Goal: Task Accomplishment & Management: Complete application form

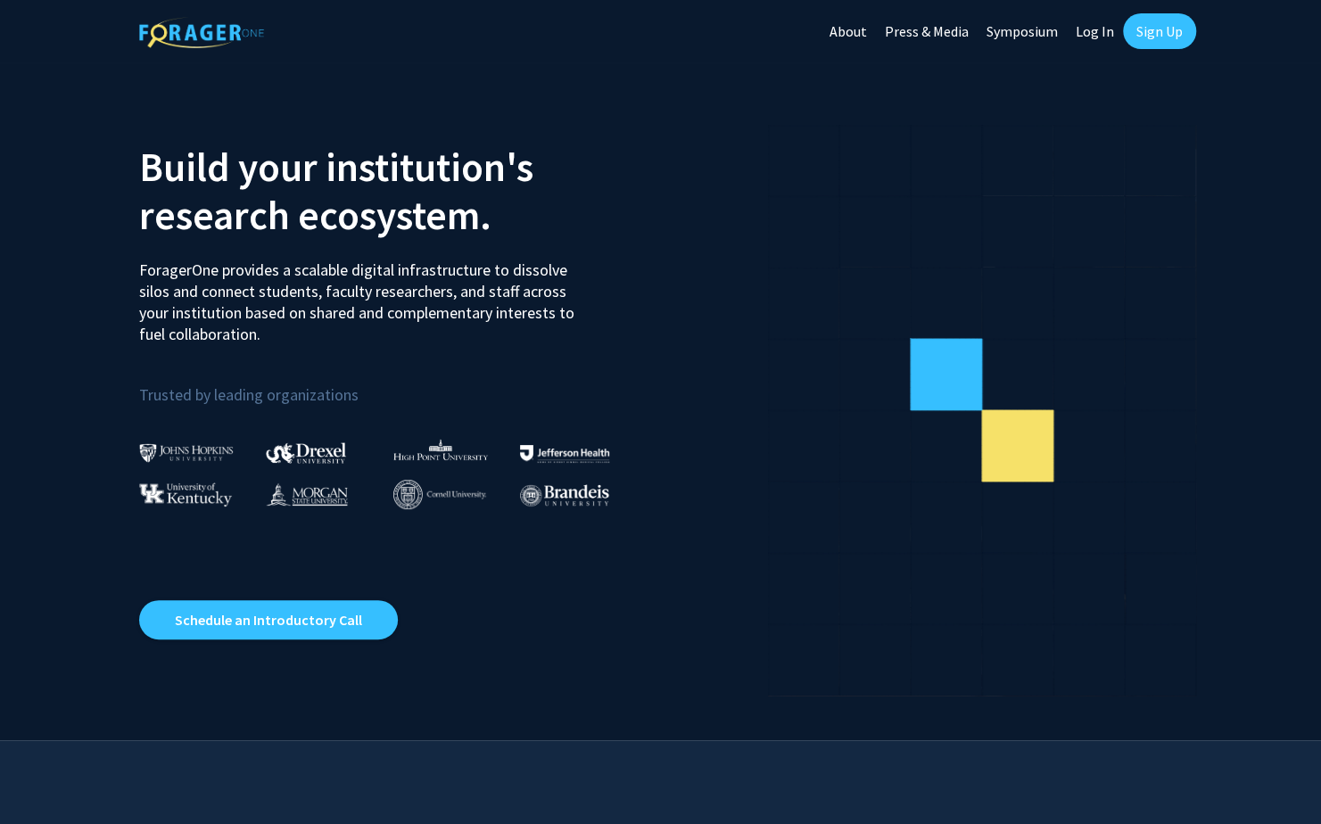
click at [1167, 28] on link "Sign Up" at bounding box center [1159, 31] width 73 height 36
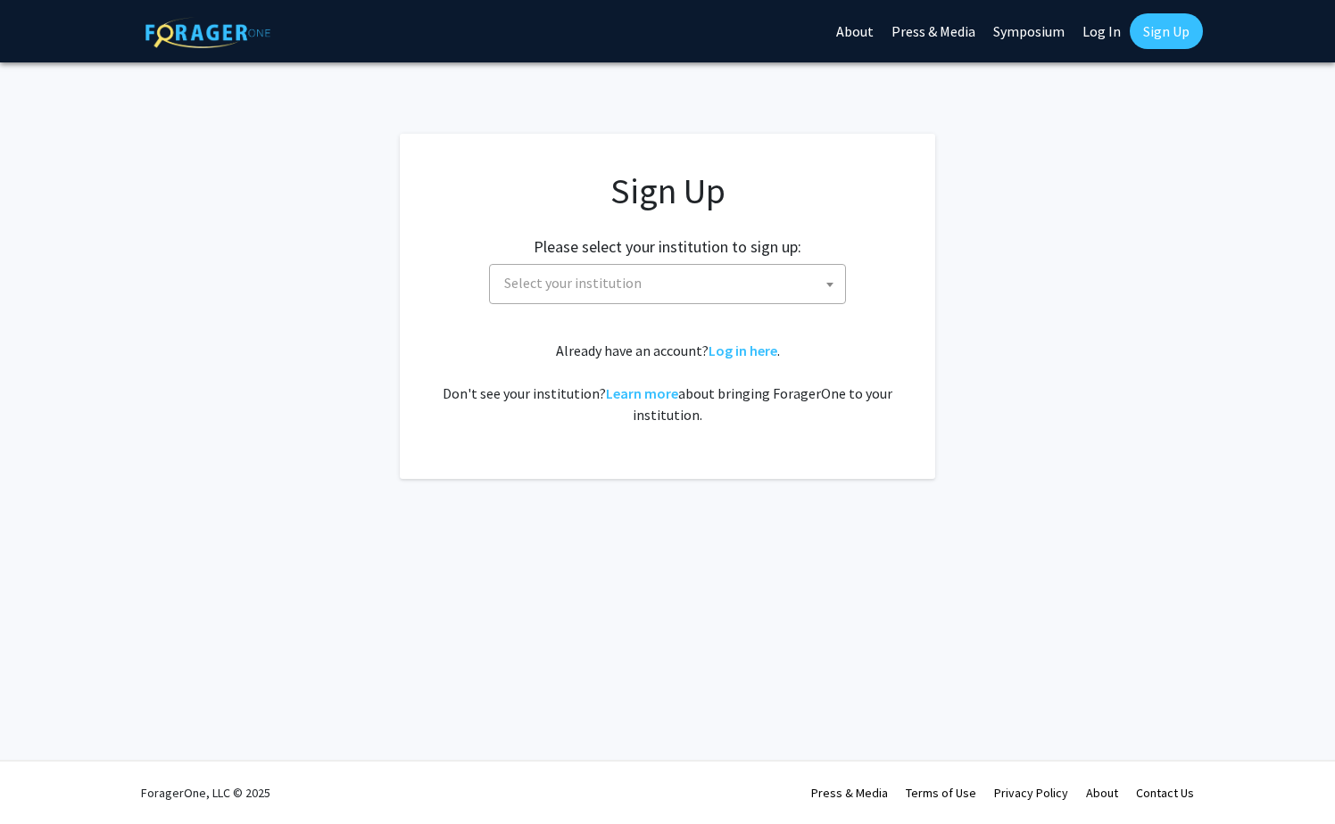
click at [663, 277] on span "Select your institution" at bounding box center [671, 283] width 348 height 37
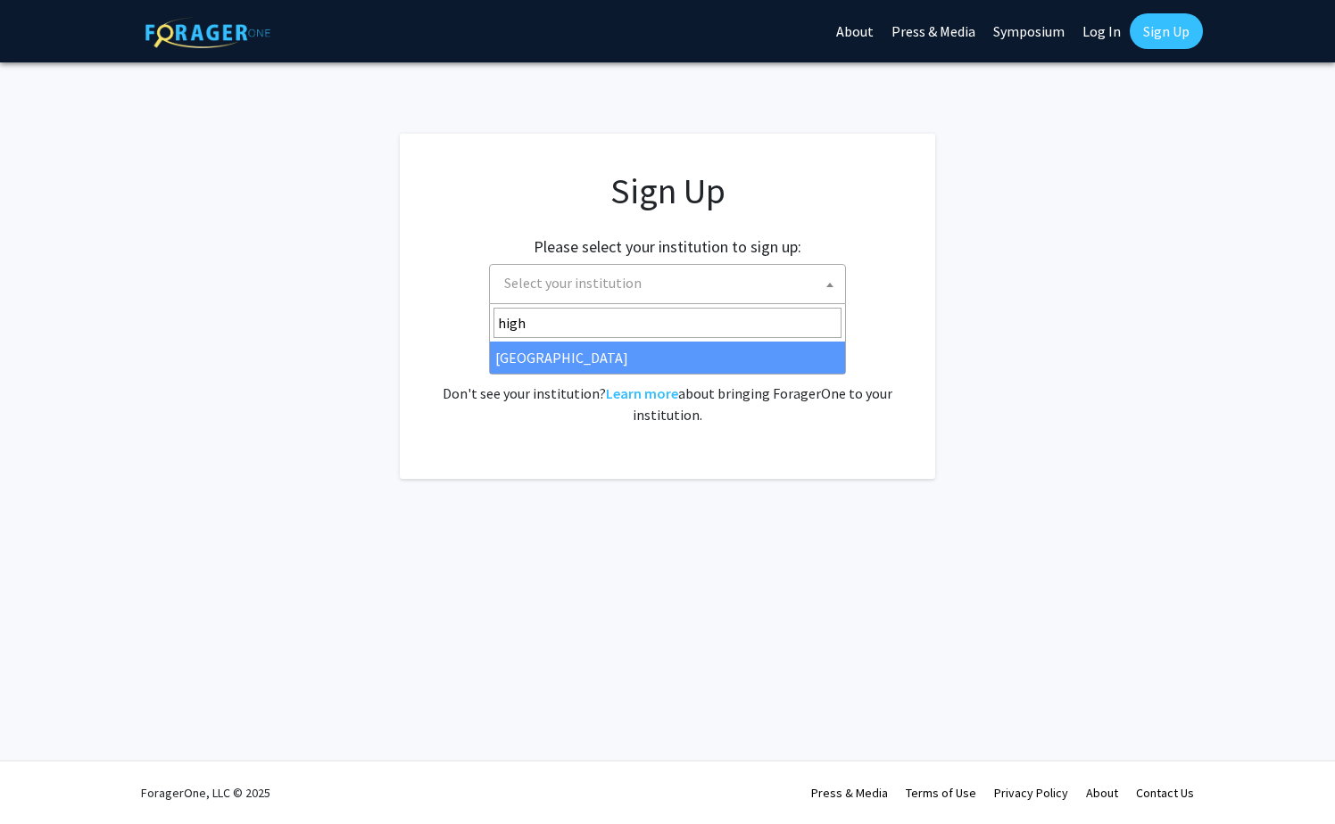
type input "high"
select select "2"
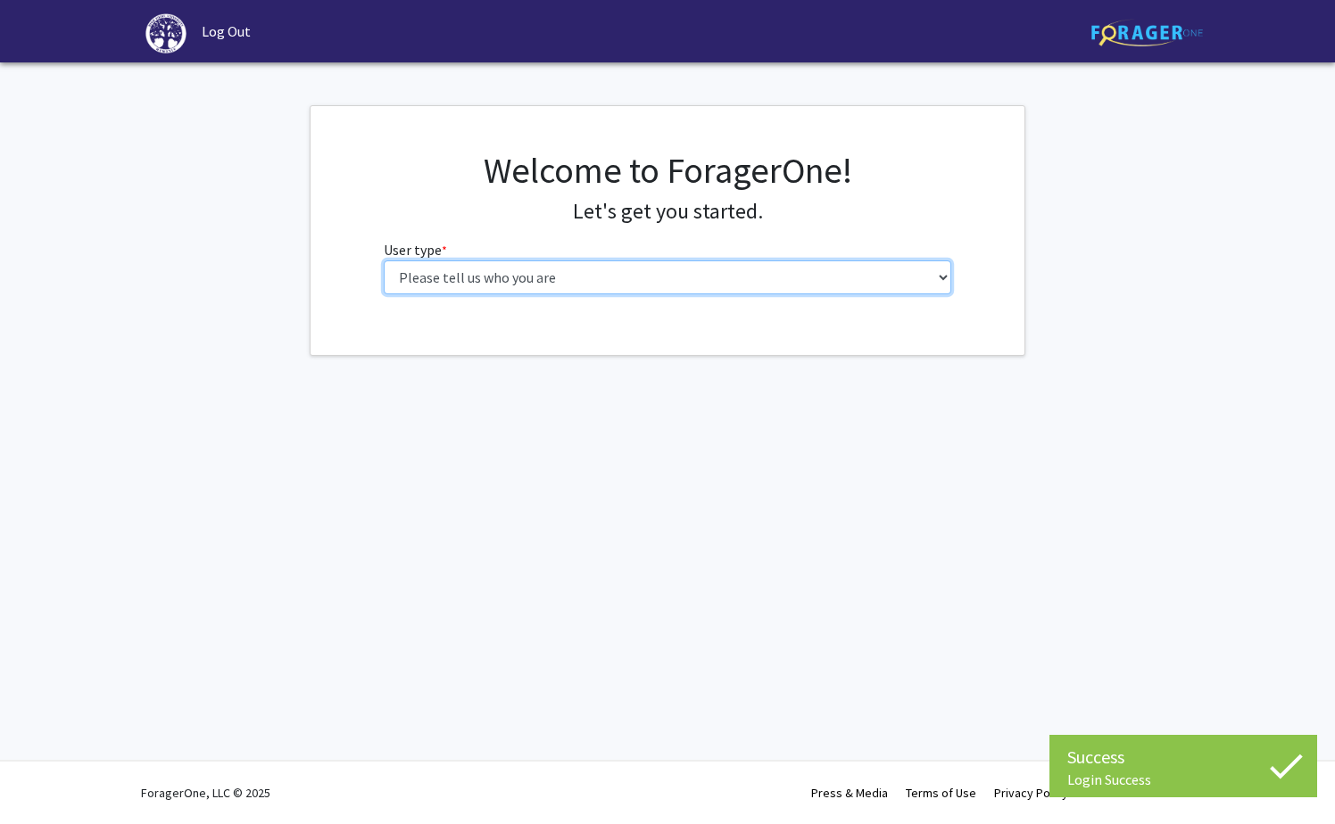
click at [728, 266] on select "Please tell us who you are Undergraduate Student Master's Student Doctoral Cand…" at bounding box center [668, 277] width 568 height 34
select select "1: undergrad"
click at [384, 260] on select "Please tell us who you are Undergraduate Student Master's Student Doctoral Cand…" at bounding box center [668, 277] width 568 height 34
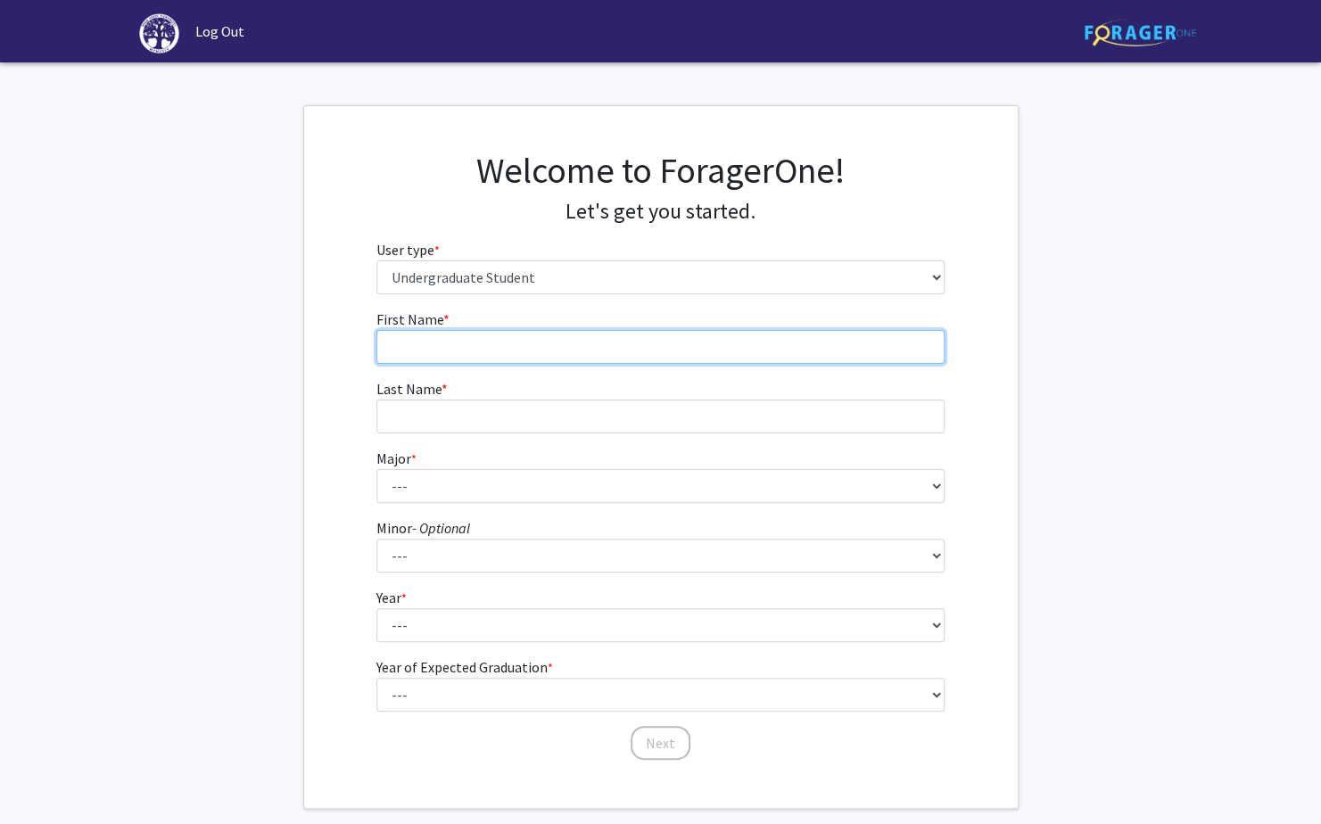
click at [654, 348] on input "First Name * required" at bounding box center [660, 347] width 568 height 34
type input "Autumn"
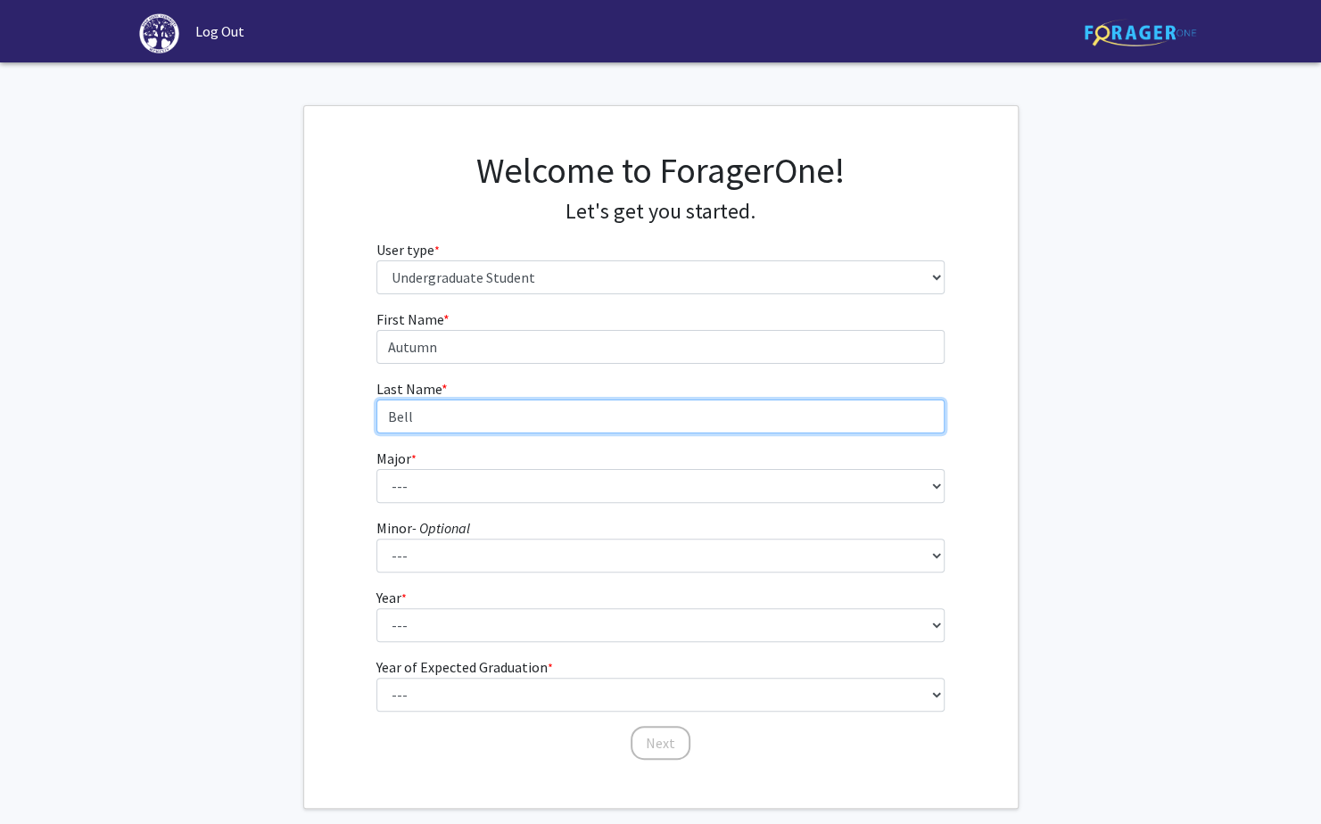
type input "Bell"
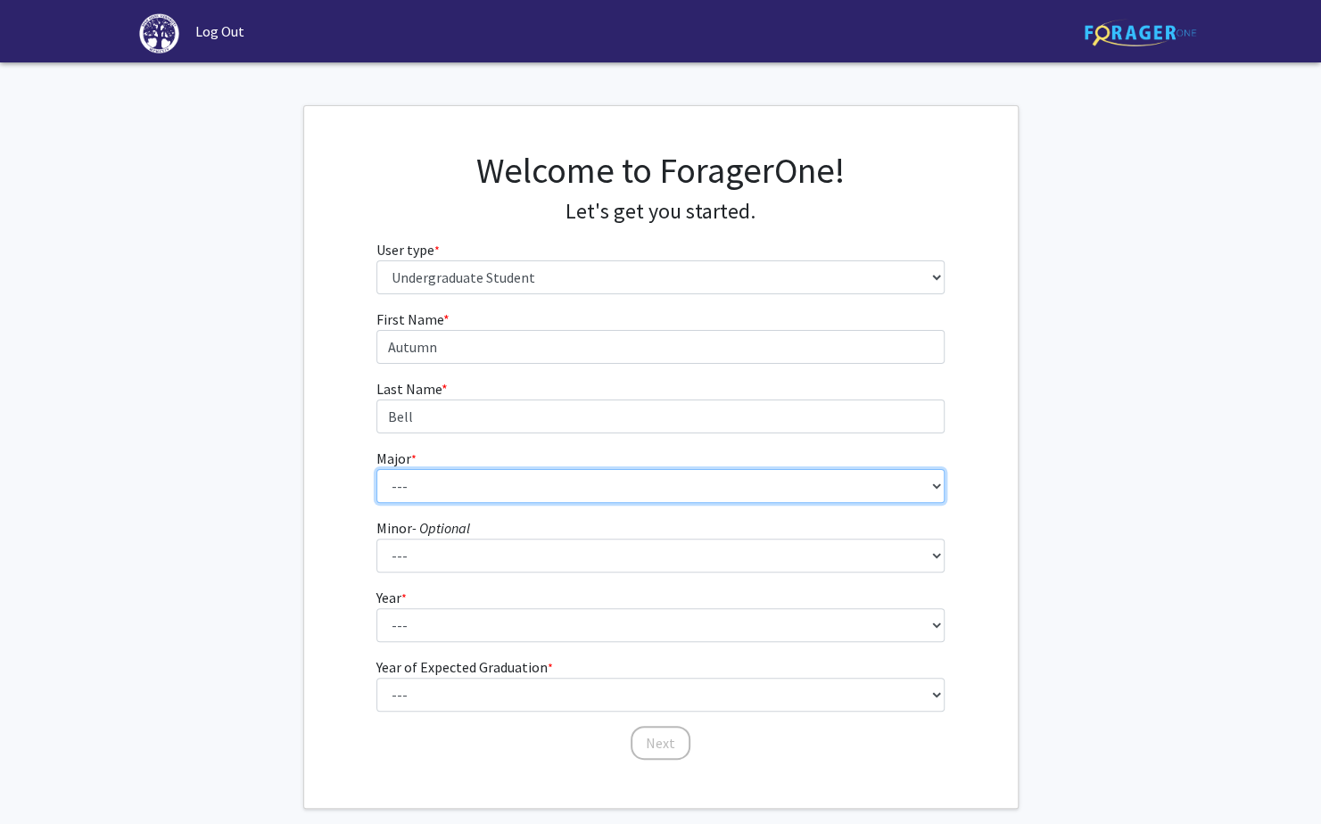
click at [605, 480] on select "--- Accounting Actuarial Science Advertising, Public Relations, and Strategic C…" at bounding box center [660, 486] width 568 height 34
select select "40: 190"
click at [376, 469] on select "--- Accounting Actuarial Science Advertising, Public Relations, and Strategic C…" at bounding box center [660, 486] width 568 height 34
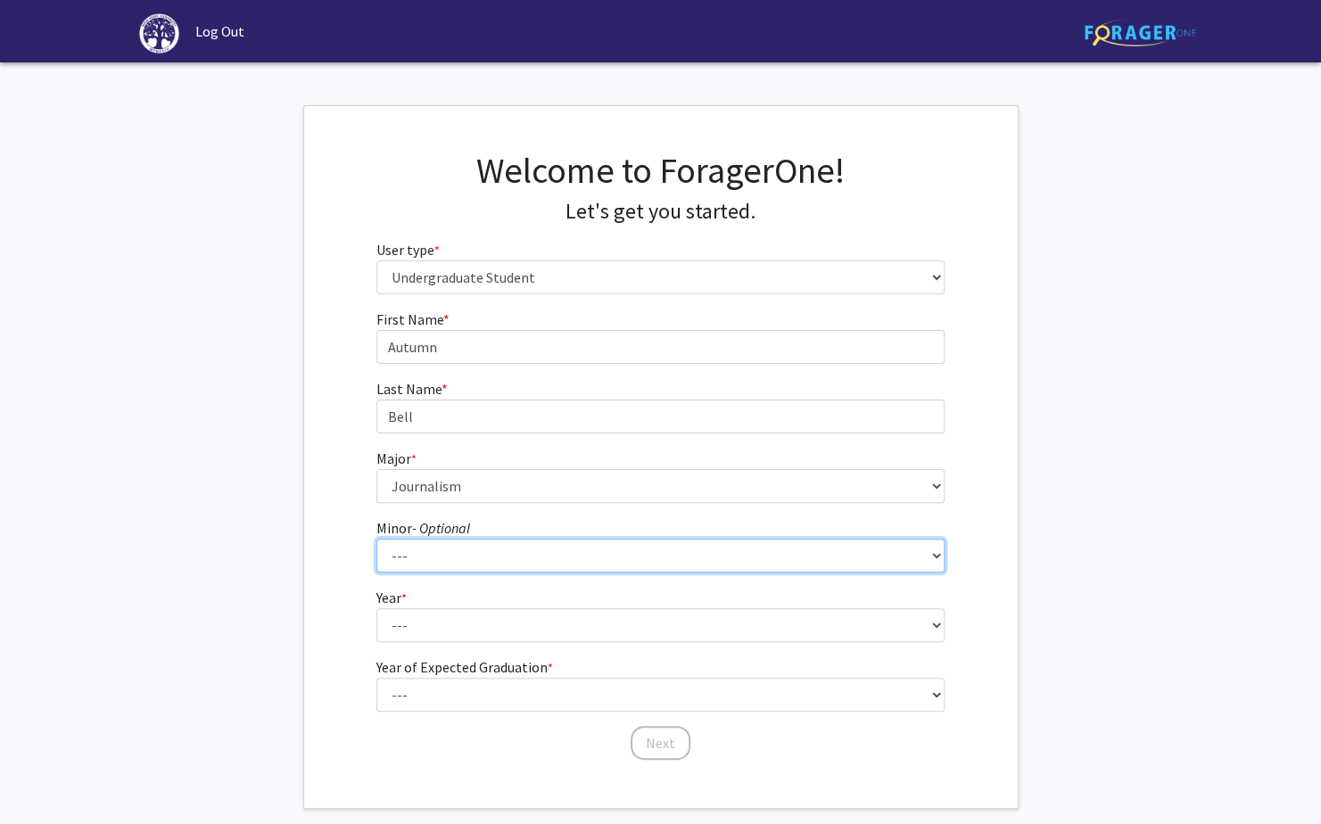
click at [514, 551] on select "--- Anthropology Chinese Civic Responsibility and Social Innovation Criminal Ju…" at bounding box center [660, 556] width 568 height 34
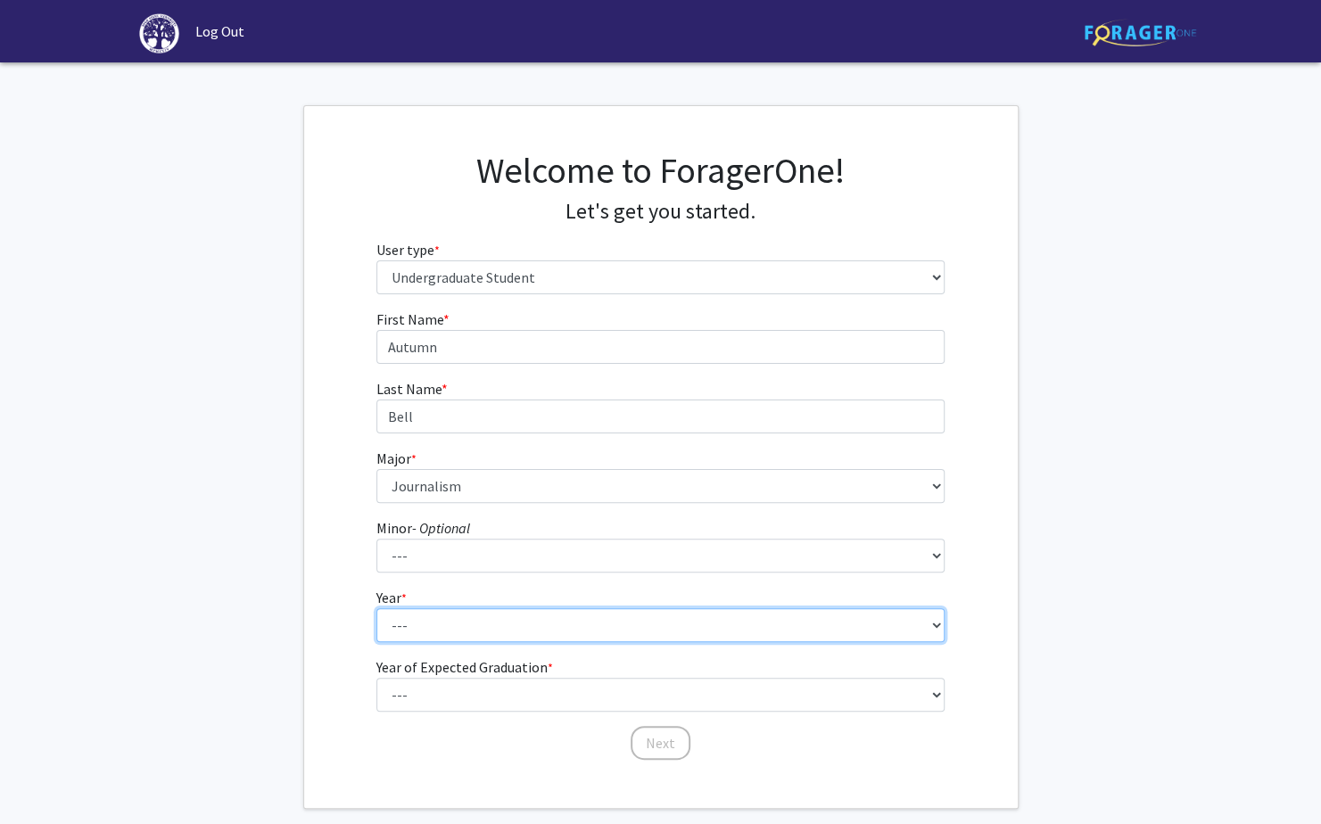
click at [502, 624] on select "--- First-year Sophomore Junior Senior Postbaccalaureate Certificate" at bounding box center [660, 625] width 568 height 34
select select "1: first-year"
click at [376, 608] on select "--- First-year Sophomore Junior Senior Postbaccalaureate Certificate" at bounding box center [660, 625] width 568 height 34
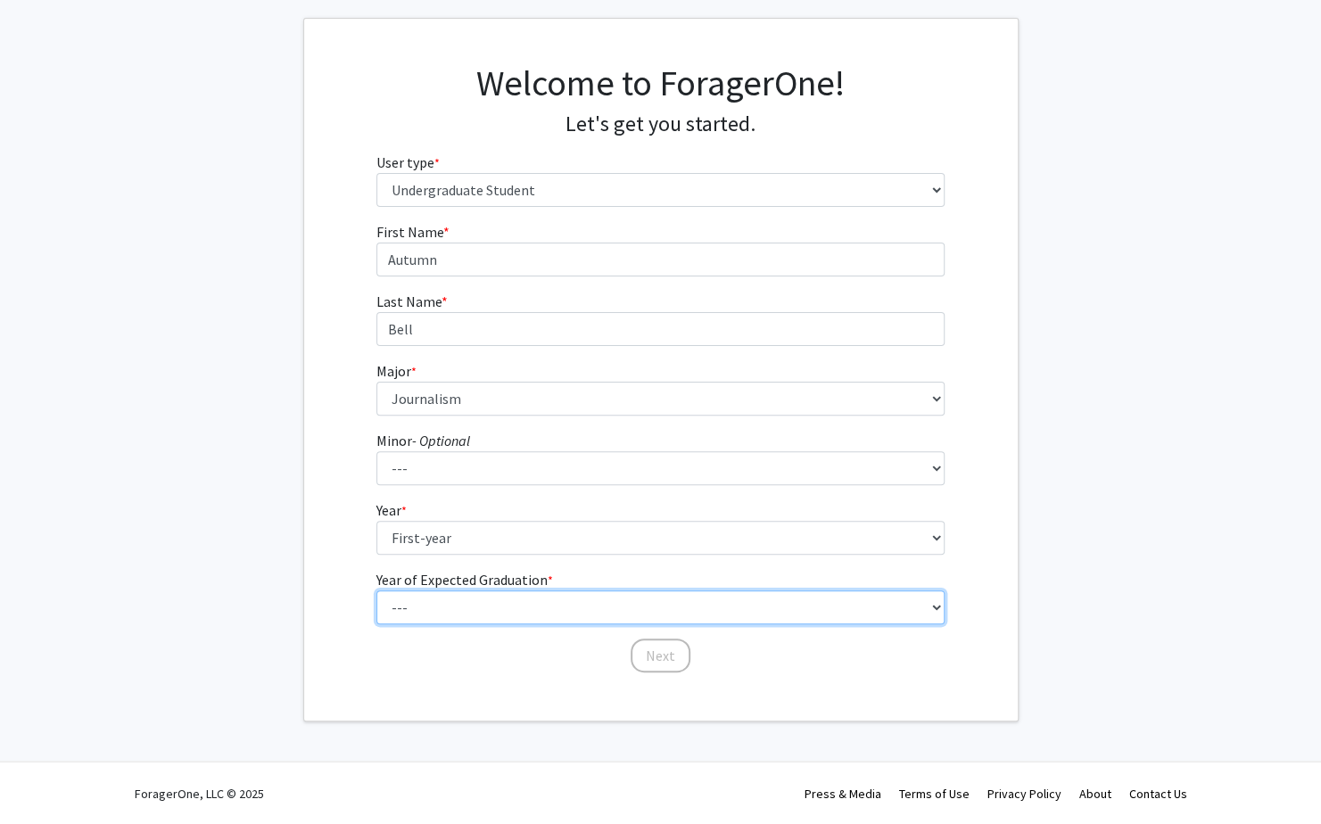
click at [504, 610] on select "--- 2025 2026 2027 2028 2029 2030 2031 2032 2033 2034" at bounding box center [660, 608] width 568 height 34
select select "5: 2029"
click at [376, 591] on select "--- 2025 2026 2027 2028 2029 2030 2031 2032 2033 2034" at bounding box center [660, 608] width 568 height 34
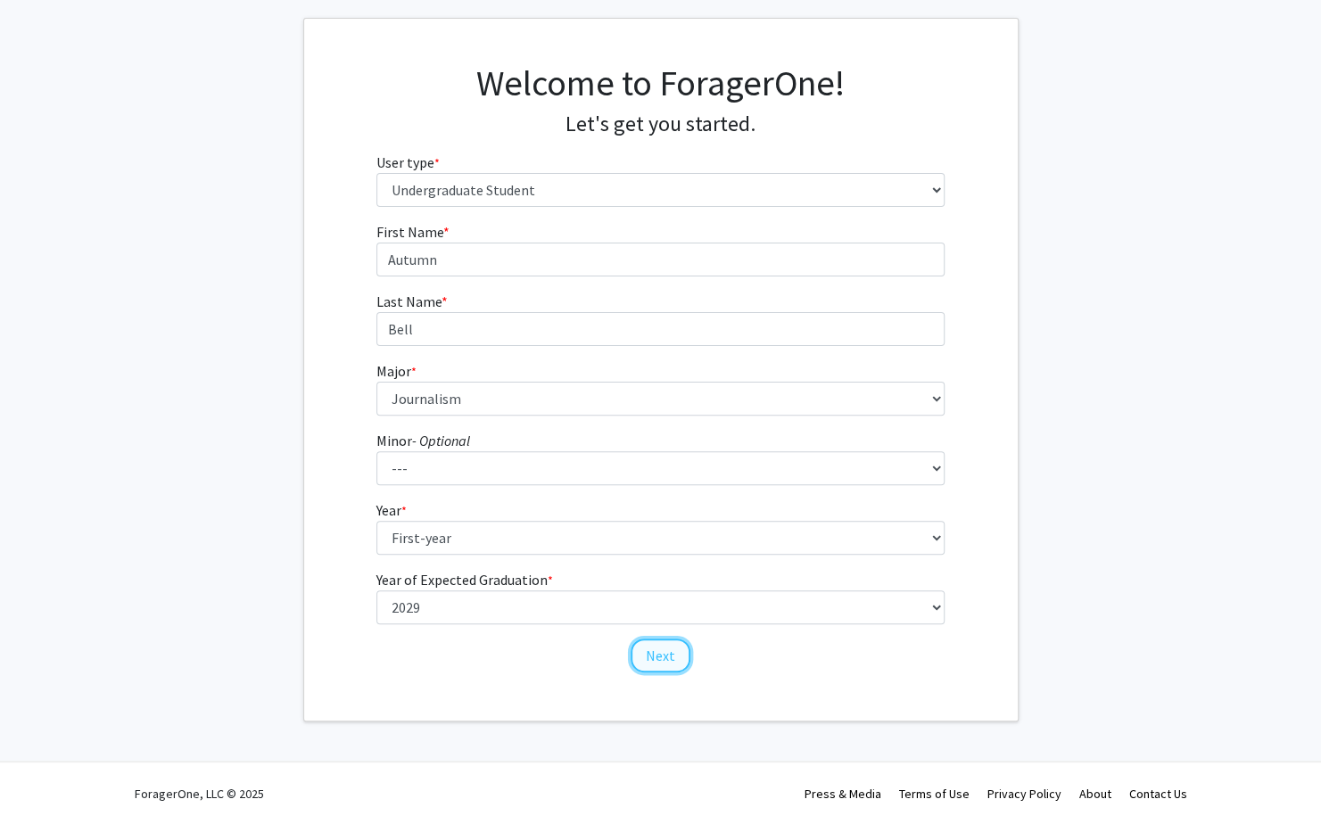
click at [669, 655] on button "Next" at bounding box center [661, 656] width 60 height 34
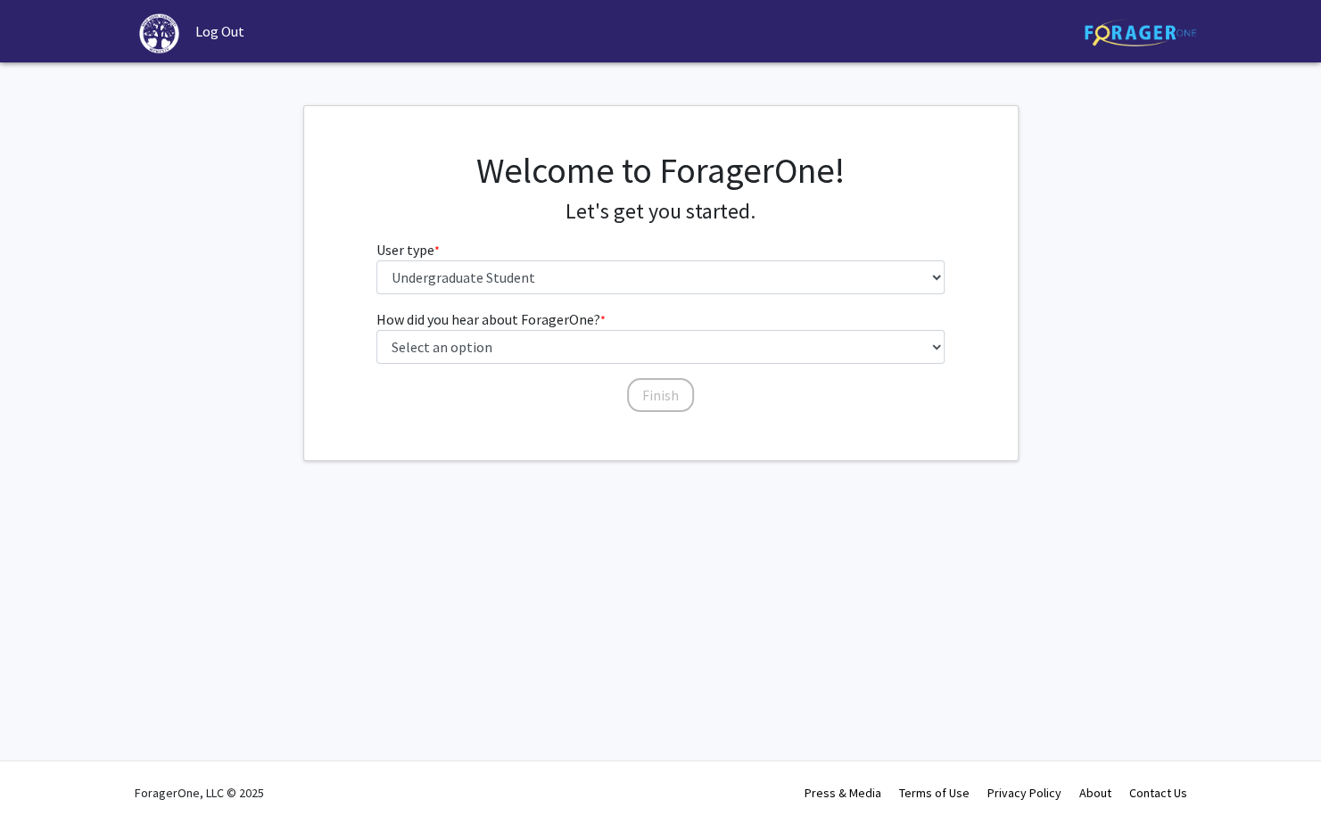
scroll to position [0, 0]
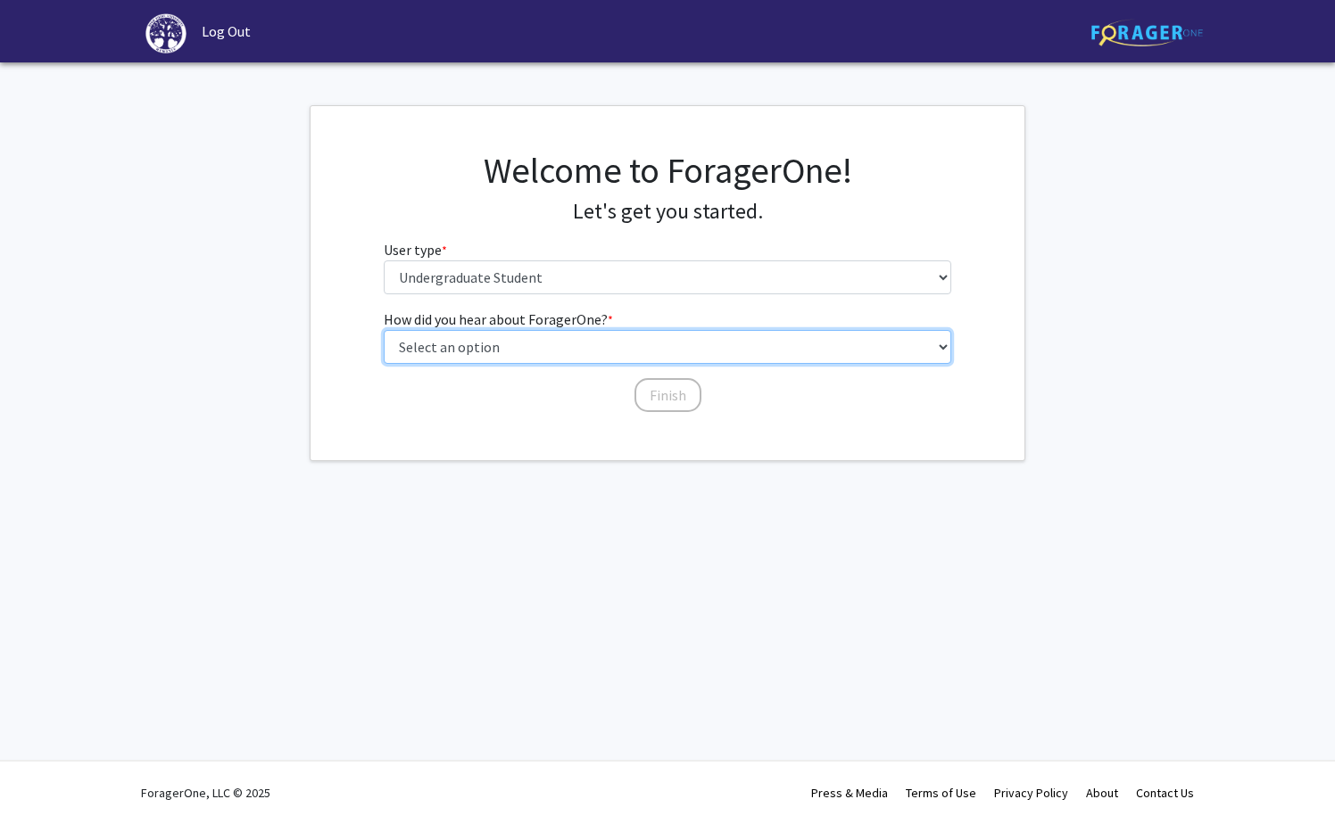
click at [635, 335] on select "Select an option Peer/student recommendation Faculty/staff recommendation Unive…" at bounding box center [668, 347] width 568 height 34
select select "2: faculty_recommendation"
click at [384, 330] on select "Select an option Peer/student recommendation Faculty/staff recommendation Unive…" at bounding box center [668, 347] width 568 height 34
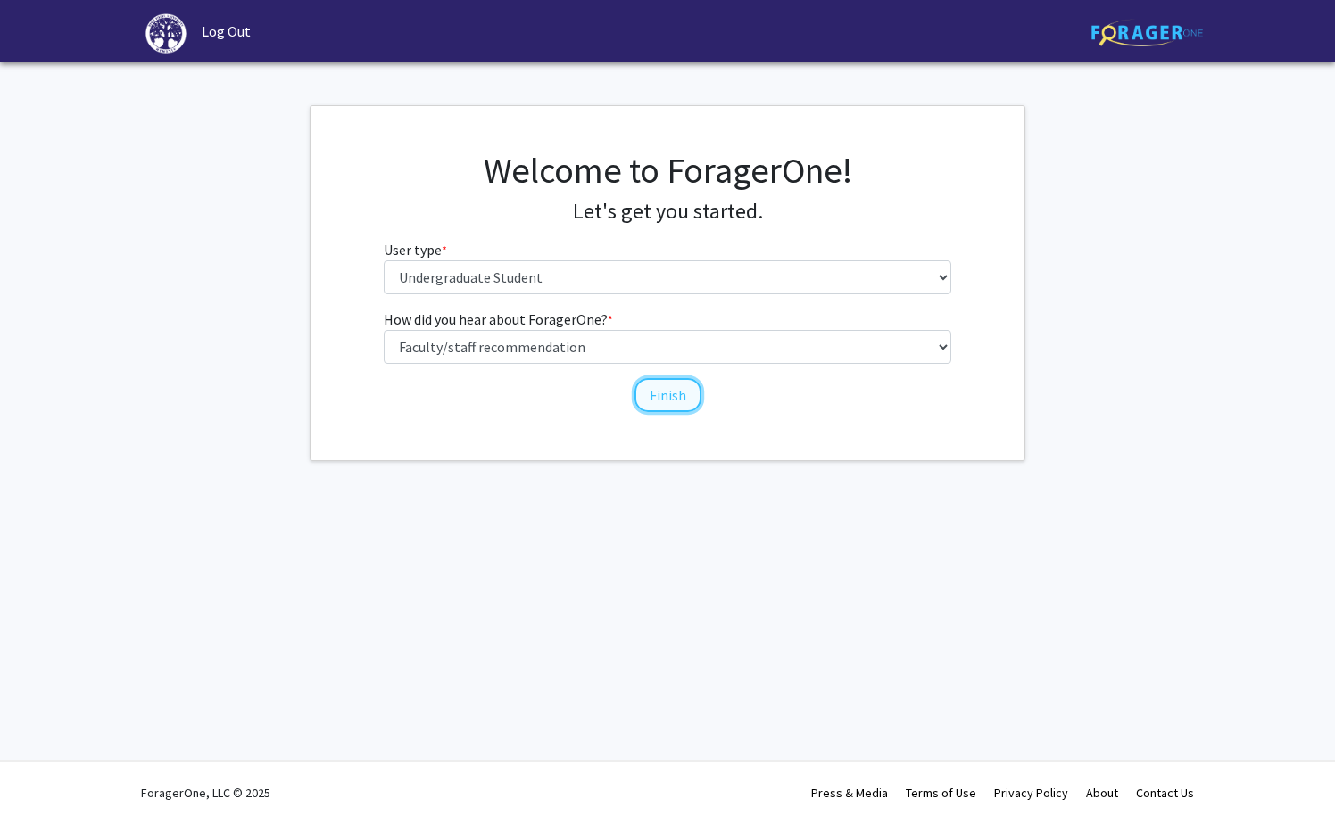
click at [657, 397] on button "Finish" at bounding box center [667, 395] width 67 height 34
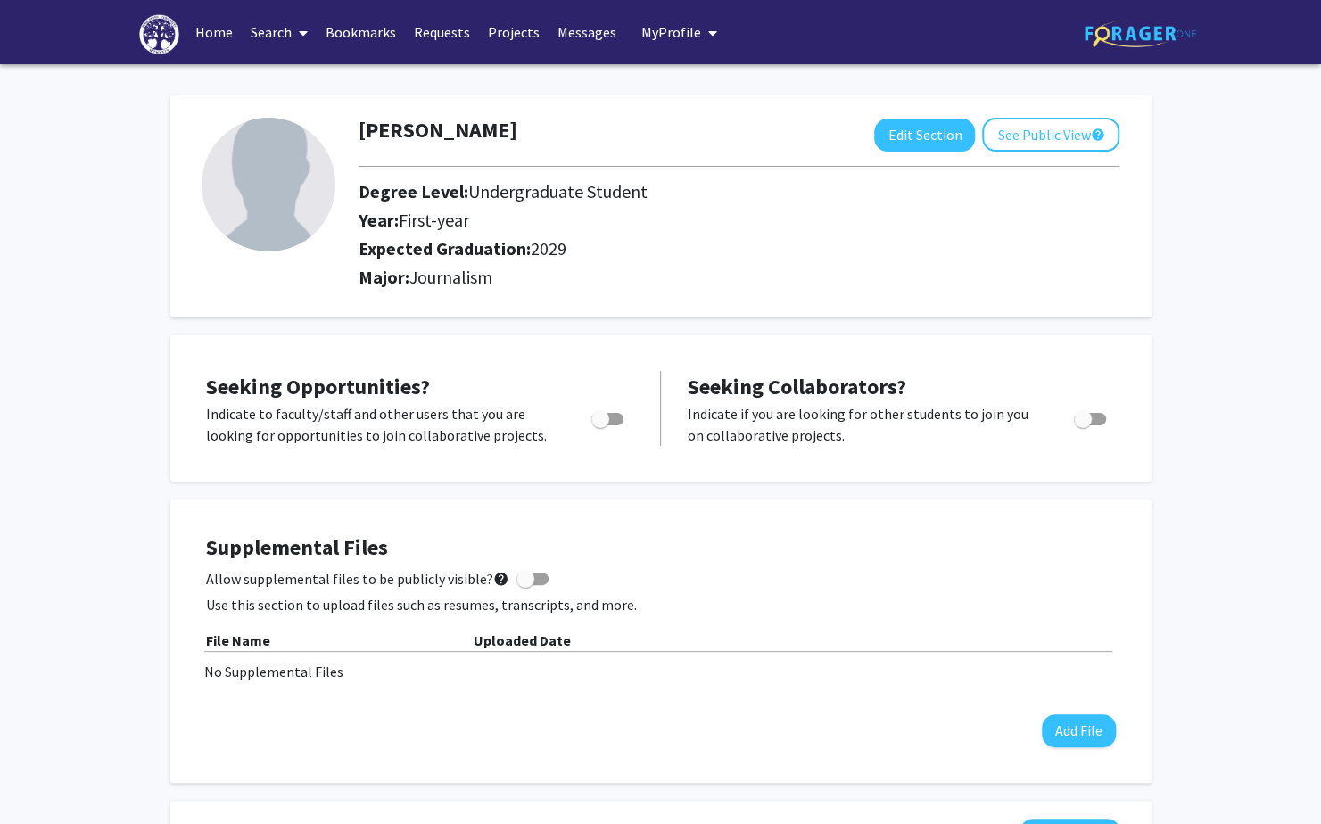
click at [225, 35] on link "Home" at bounding box center [213, 32] width 55 height 62
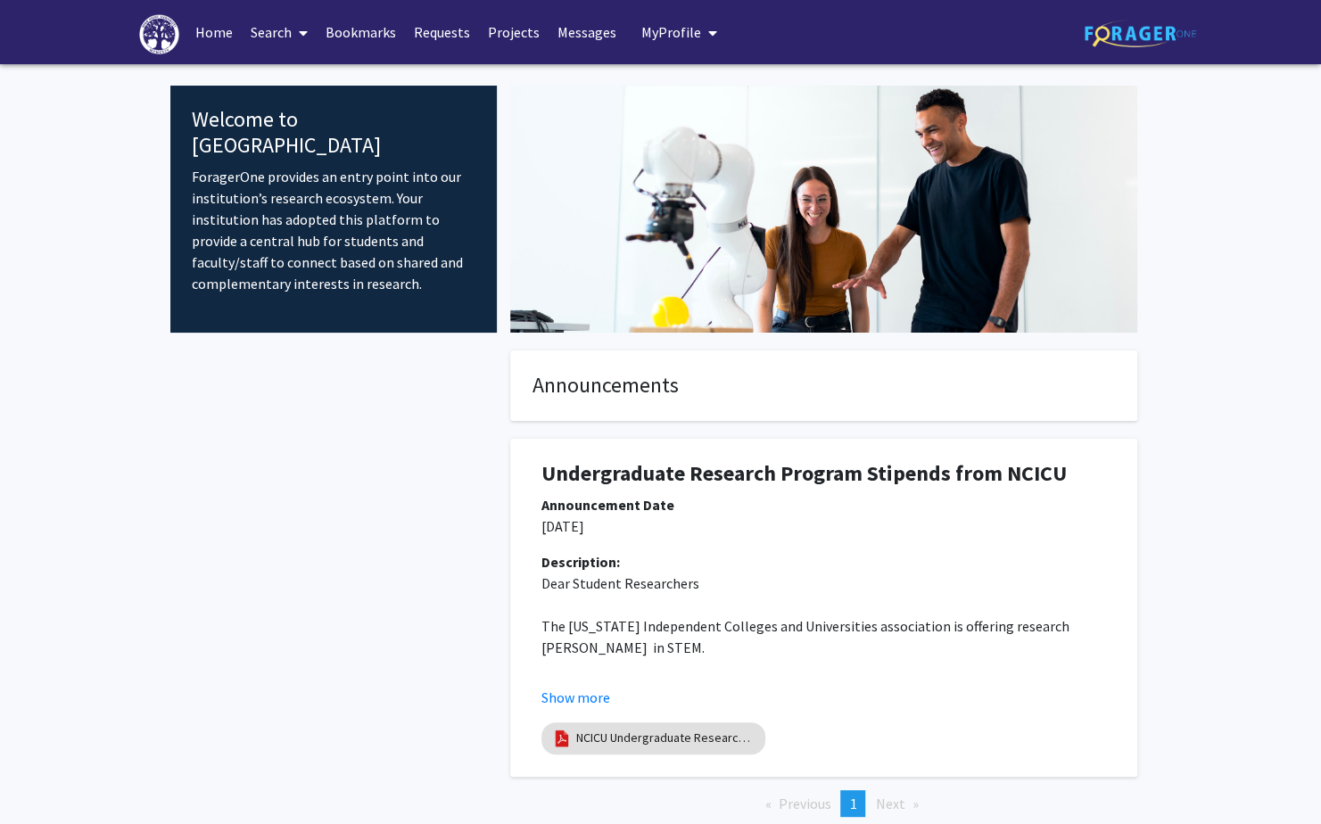
click at [300, 36] on icon at bounding box center [303, 33] width 9 height 14
click at [301, 78] on span "Faculty/Staff" at bounding box center [307, 82] width 131 height 36
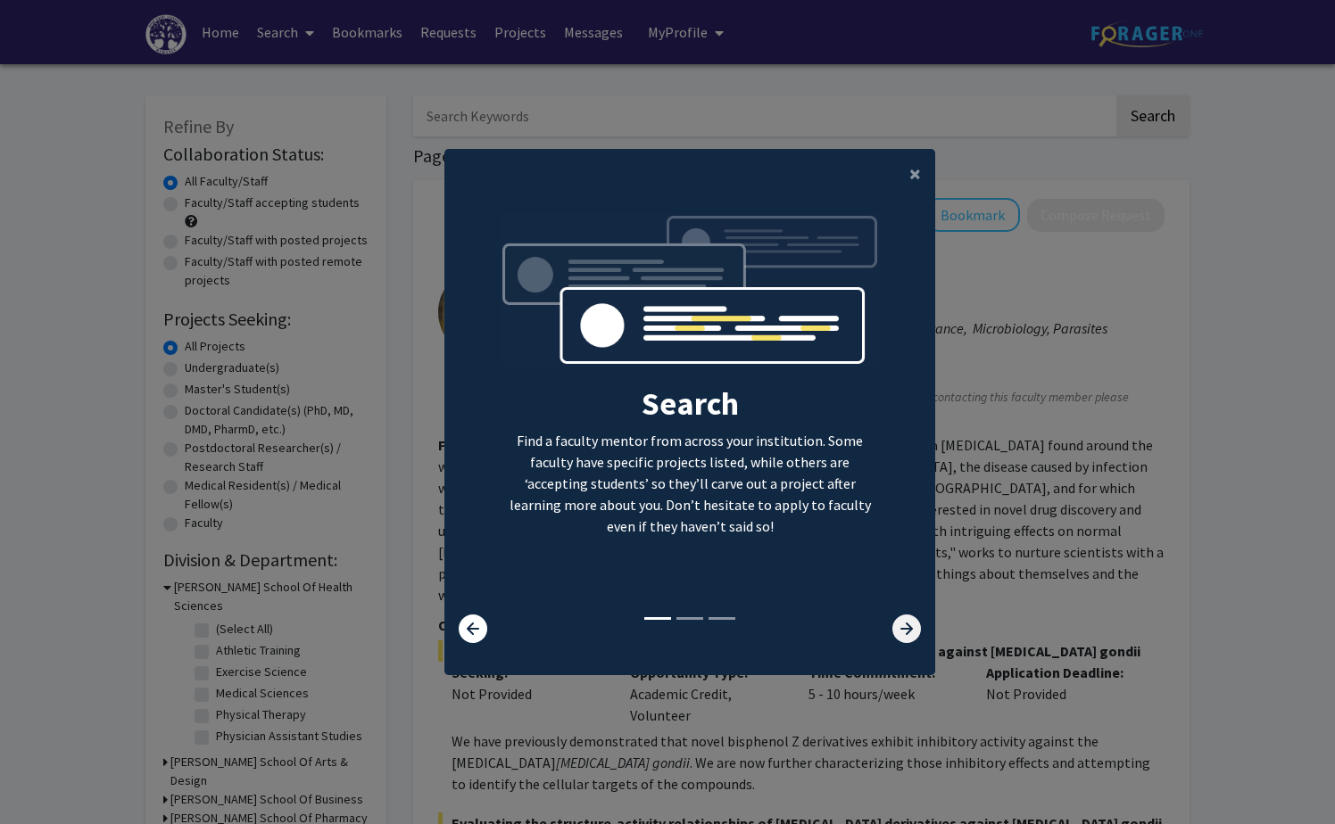
click at [902, 637] on icon at bounding box center [906, 629] width 29 height 29
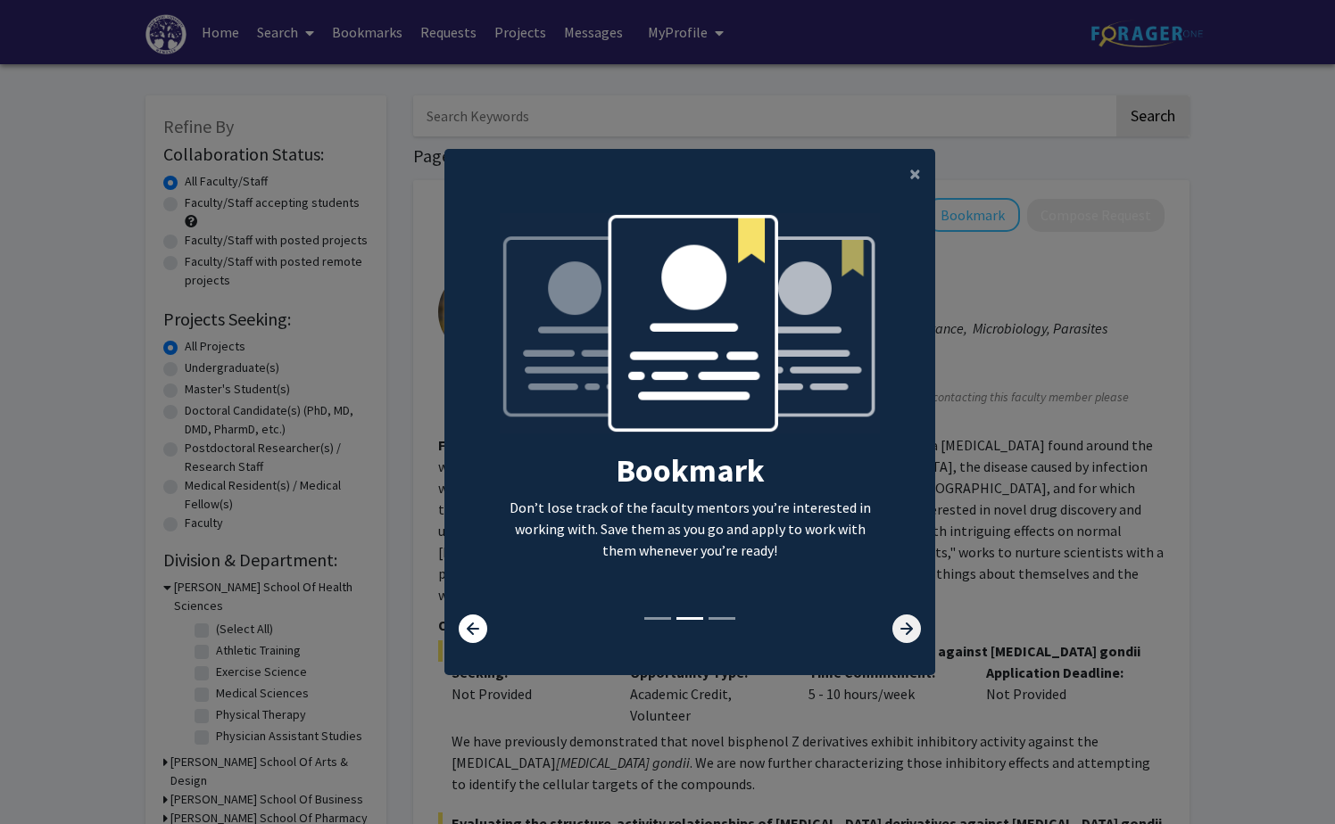
click at [902, 637] on icon at bounding box center [906, 629] width 29 height 29
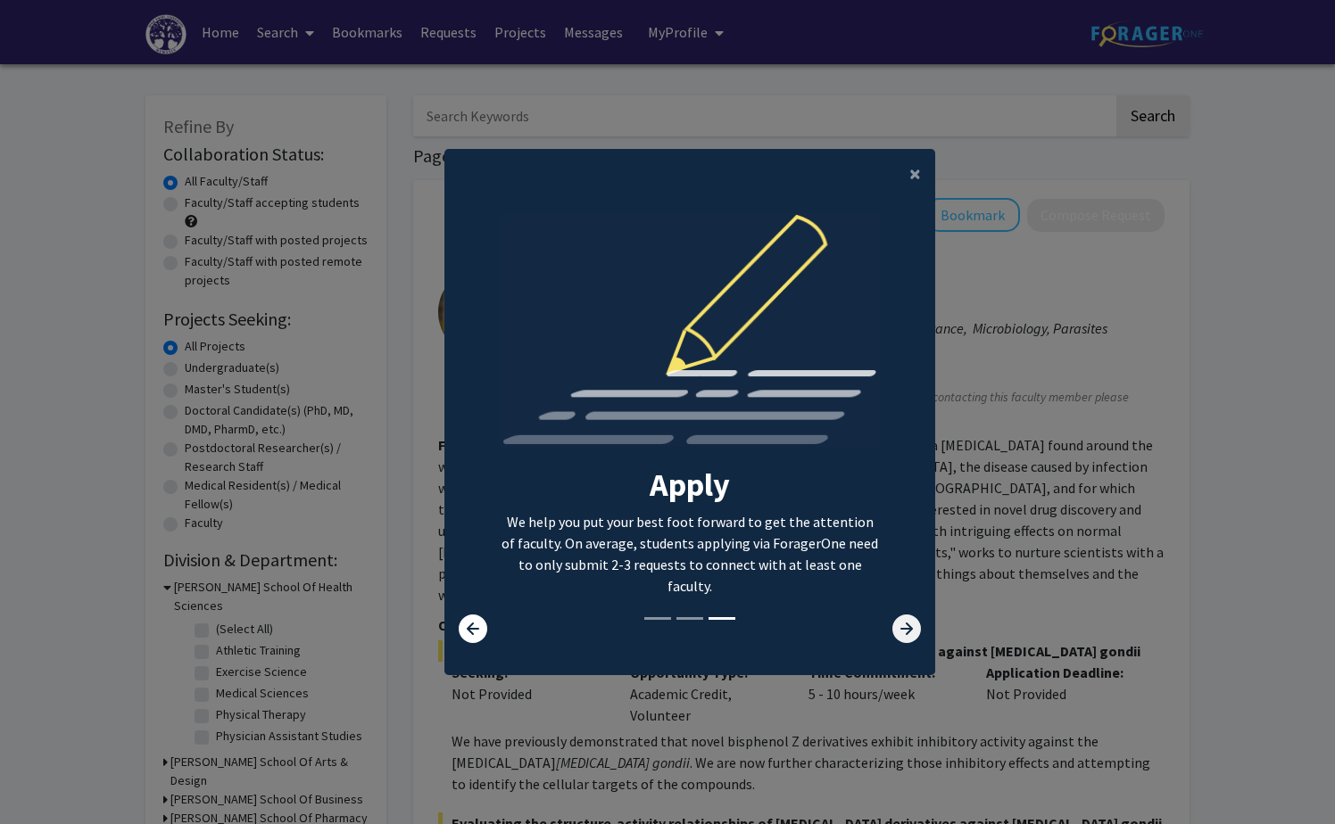
click at [902, 637] on icon at bounding box center [906, 629] width 29 height 29
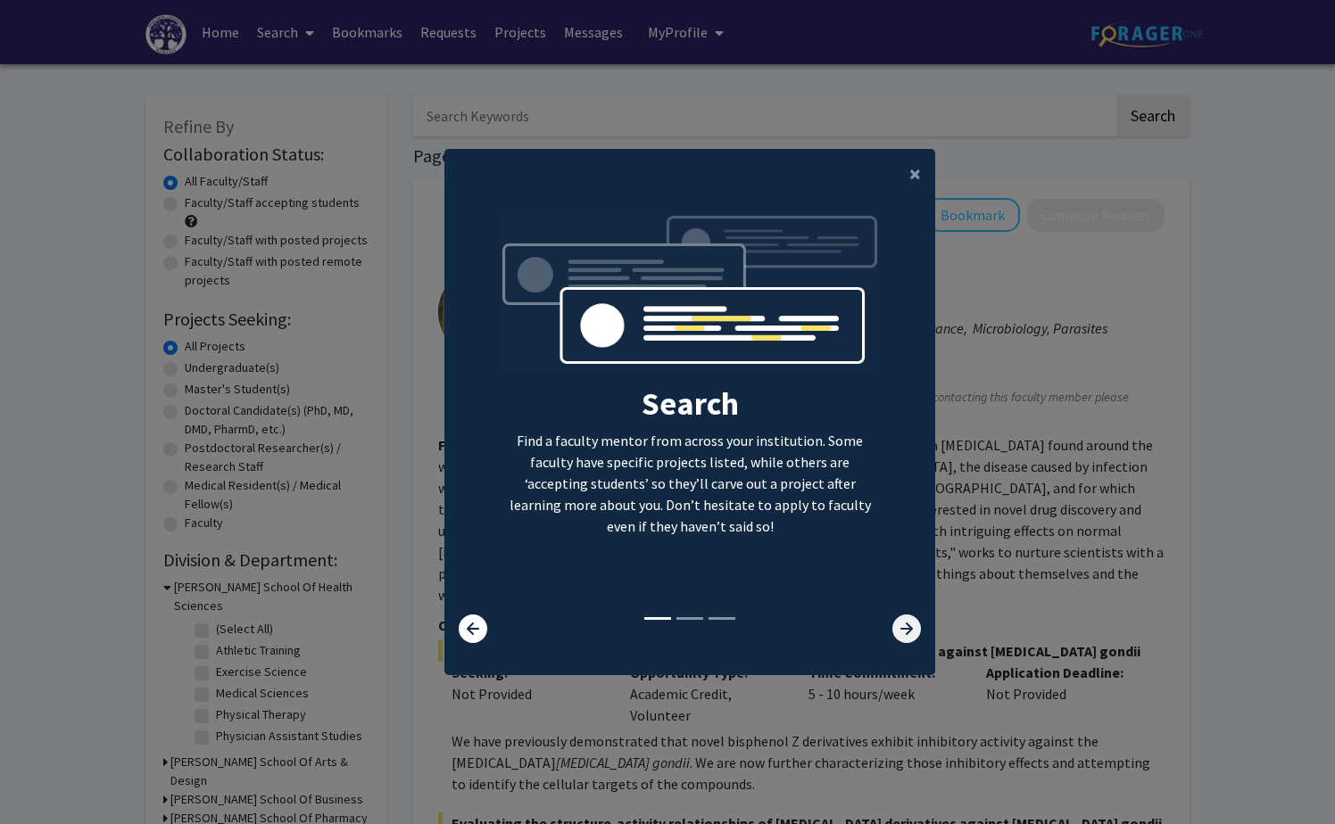
click at [902, 637] on icon at bounding box center [906, 629] width 29 height 29
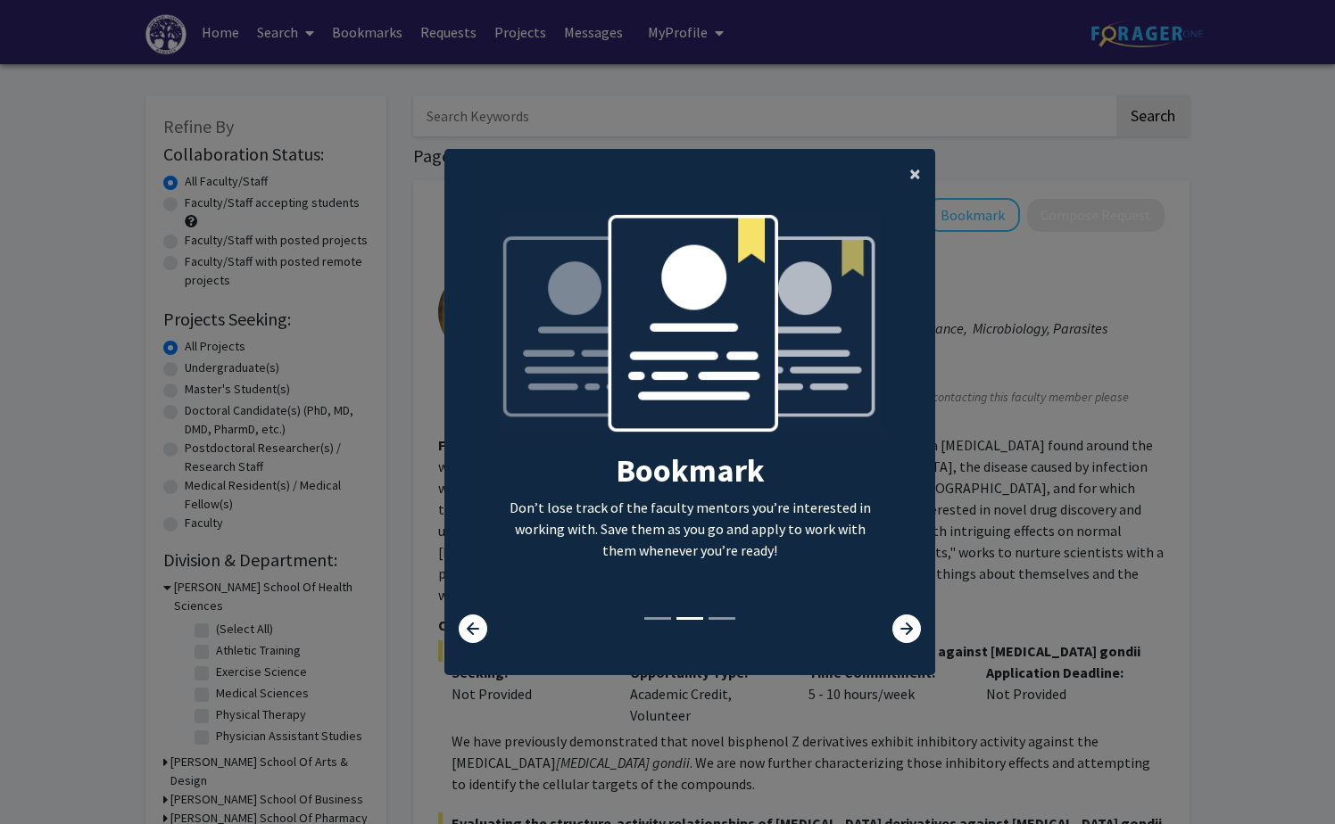
click at [909, 169] on span "×" at bounding box center [915, 174] width 12 height 28
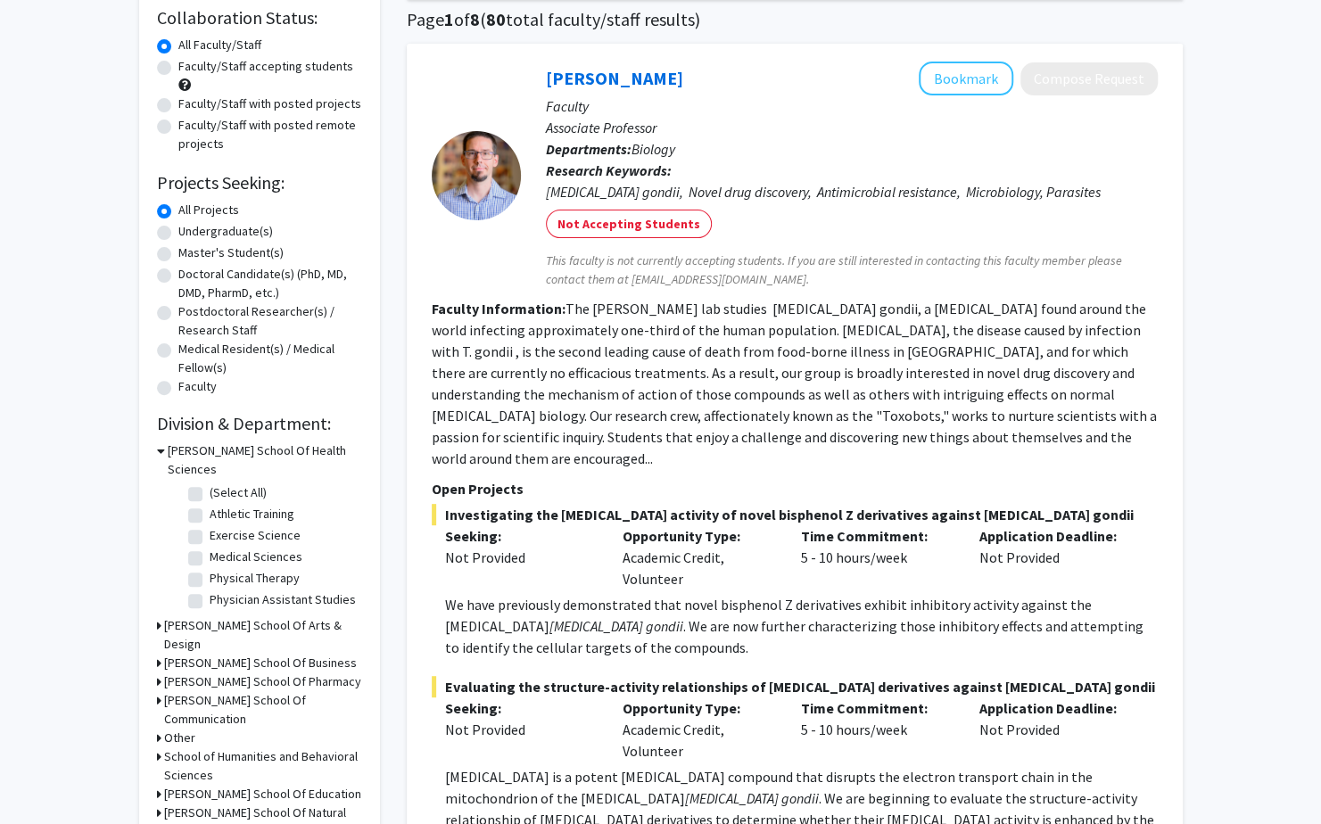
scroll to position [138, 0]
click at [210, 525] on label "Exercise Science" at bounding box center [255, 534] width 91 height 19
click at [210, 525] on input "Exercise Science" at bounding box center [216, 531] width 12 height 12
checkbox input "true"
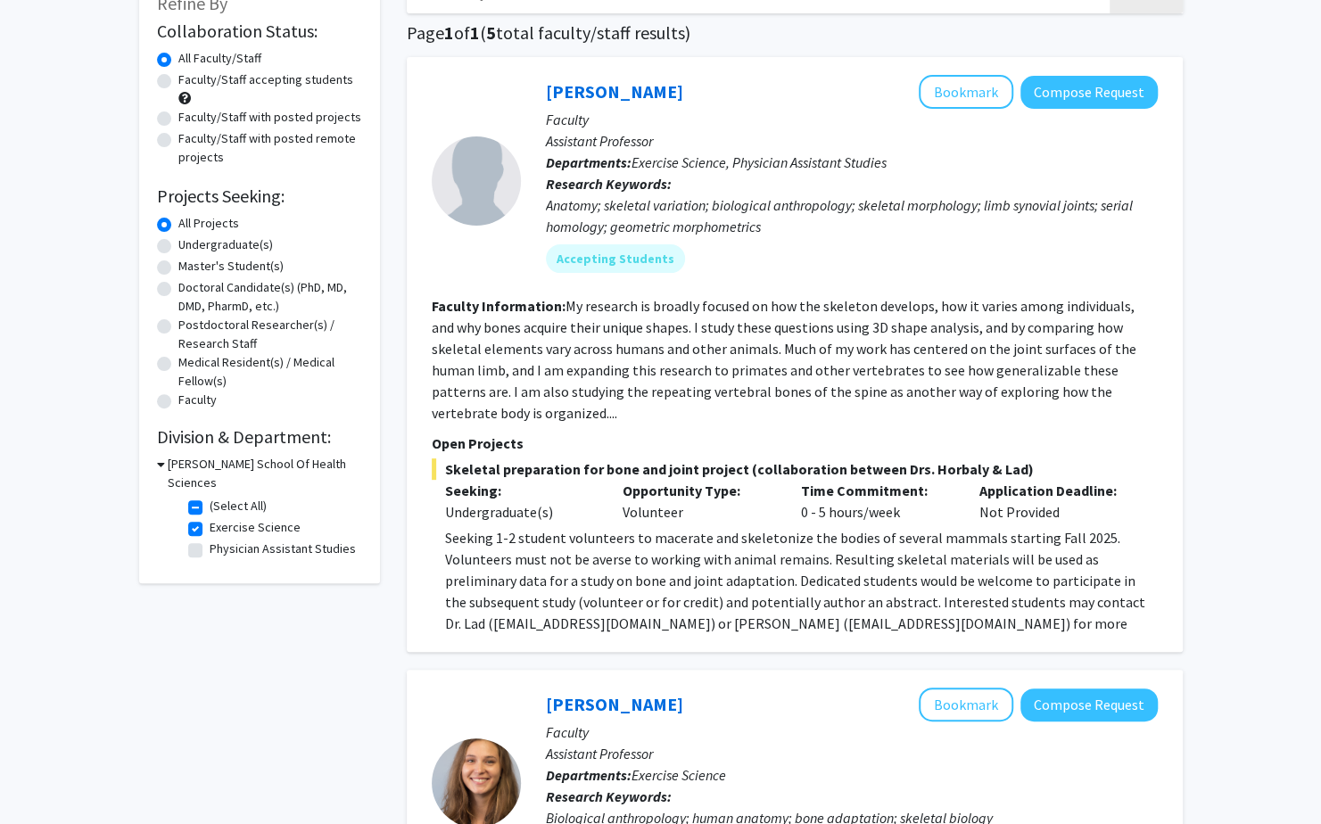
scroll to position [100, 0]
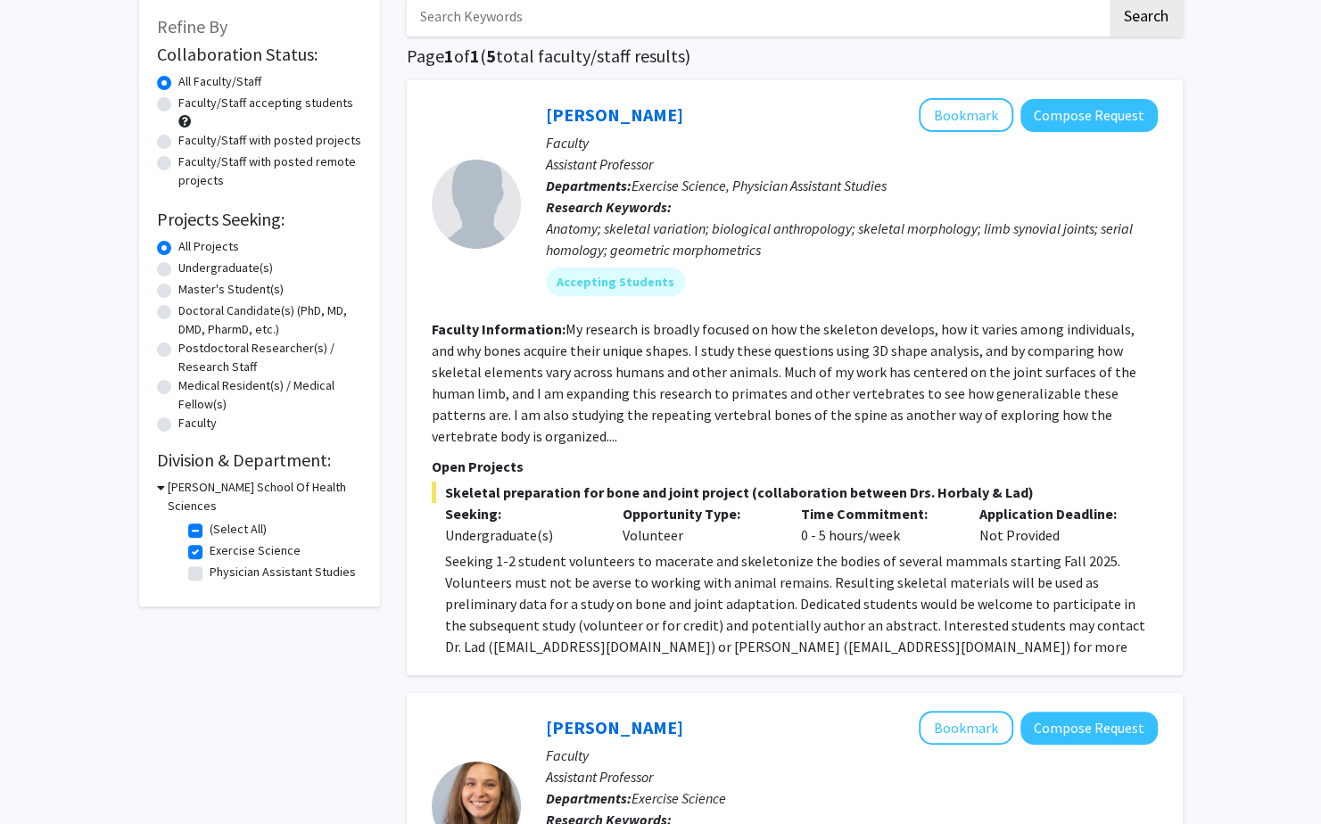
click at [157, 485] on icon at bounding box center [161, 487] width 8 height 19
click at [157, 485] on icon at bounding box center [159, 487] width 4 height 19
click at [210, 520] on label "(Select All)" at bounding box center [238, 529] width 57 height 19
click at [210, 520] on input "(Select All)" at bounding box center [216, 526] width 12 height 12
checkbox input "false"
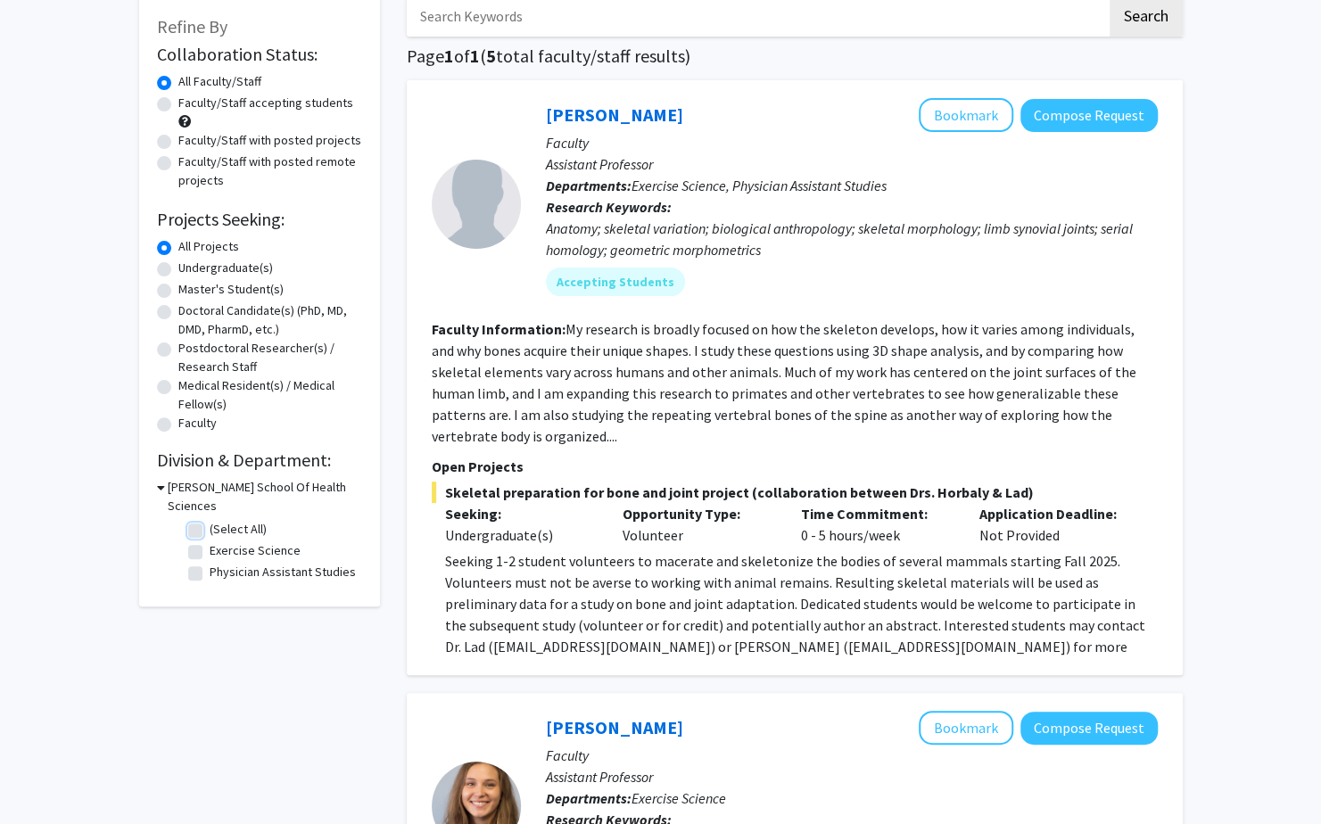
checkbox input "false"
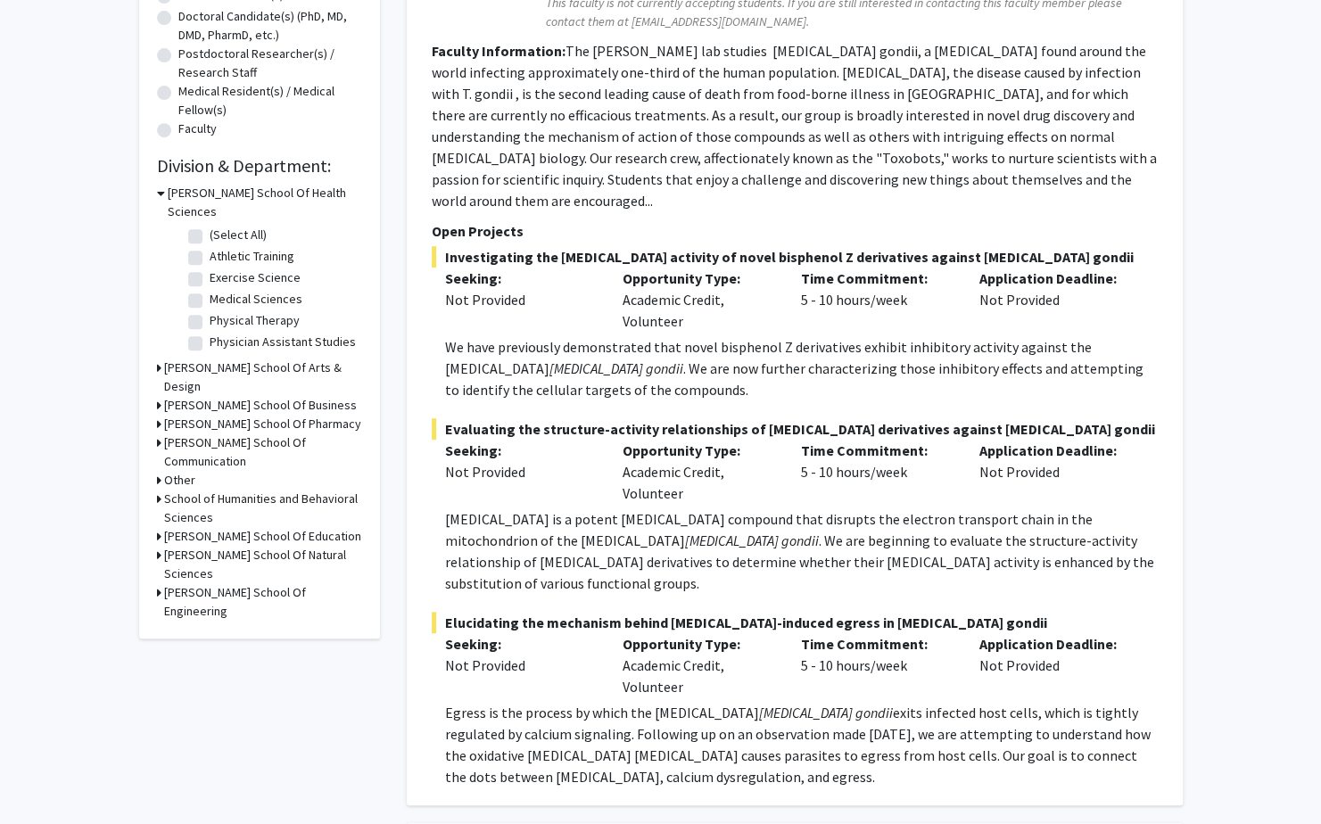
scroll to position [398, 0]
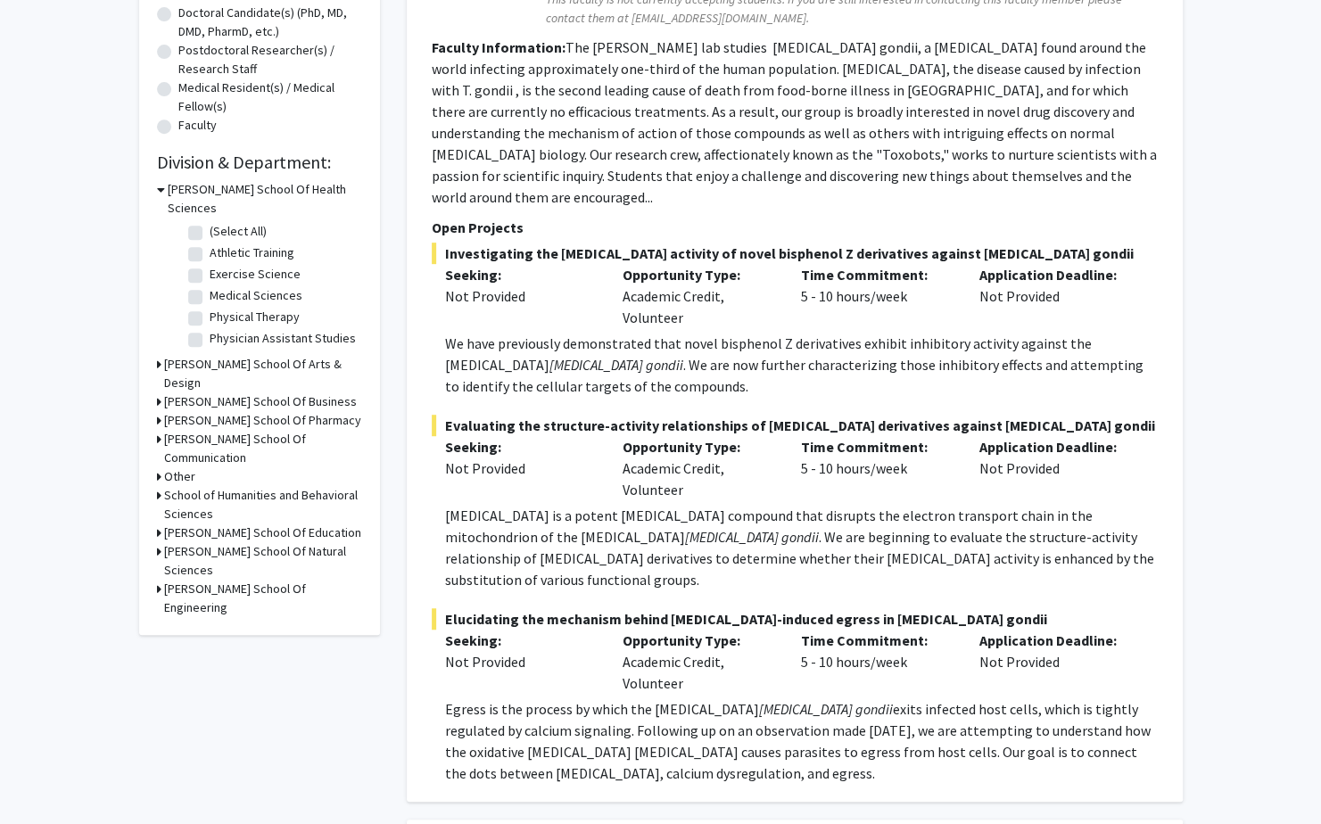
click at [157, 355] on icon at bounding box center [159, 364] width 4 height 19
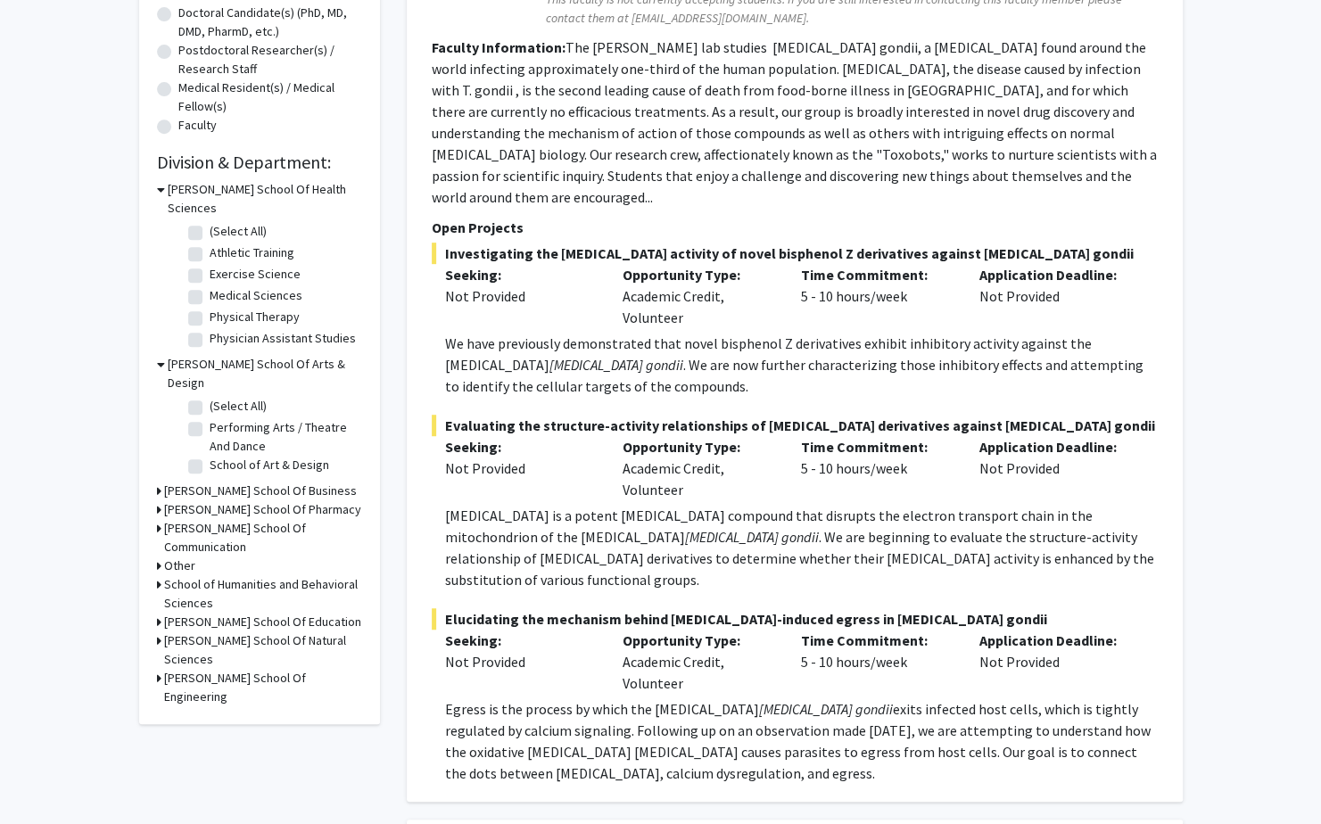
click at [159, 482] on icon at bounding box center [159, 491] width 4 height 19
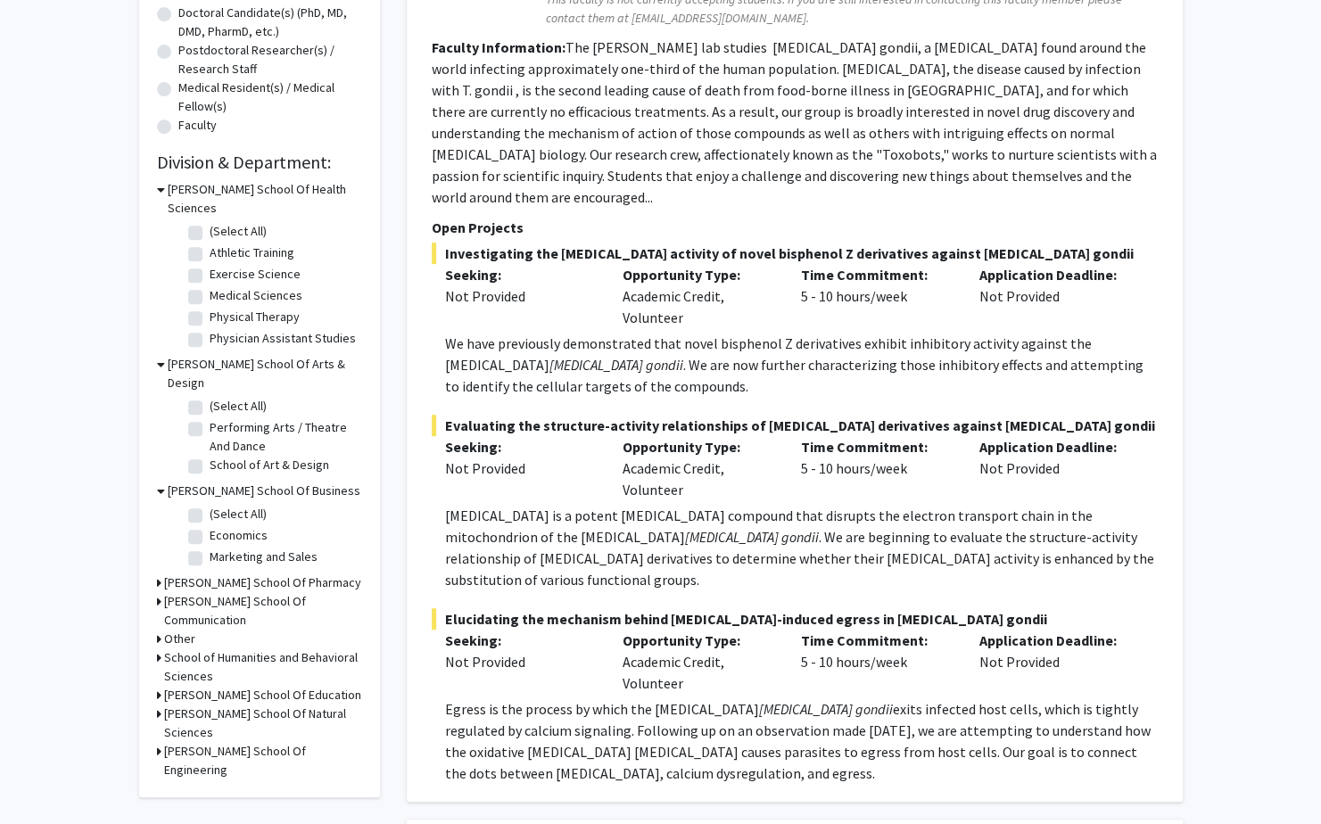
click at [152, 565] on div "Refine By Collaboration Status: Collaboration Status All Faculty/Staff Collabor…" at bounding box center [259, 248] width 241 height 1100
click at [157, 482] on icon at bounding box center [161, 491] width 8 height 19
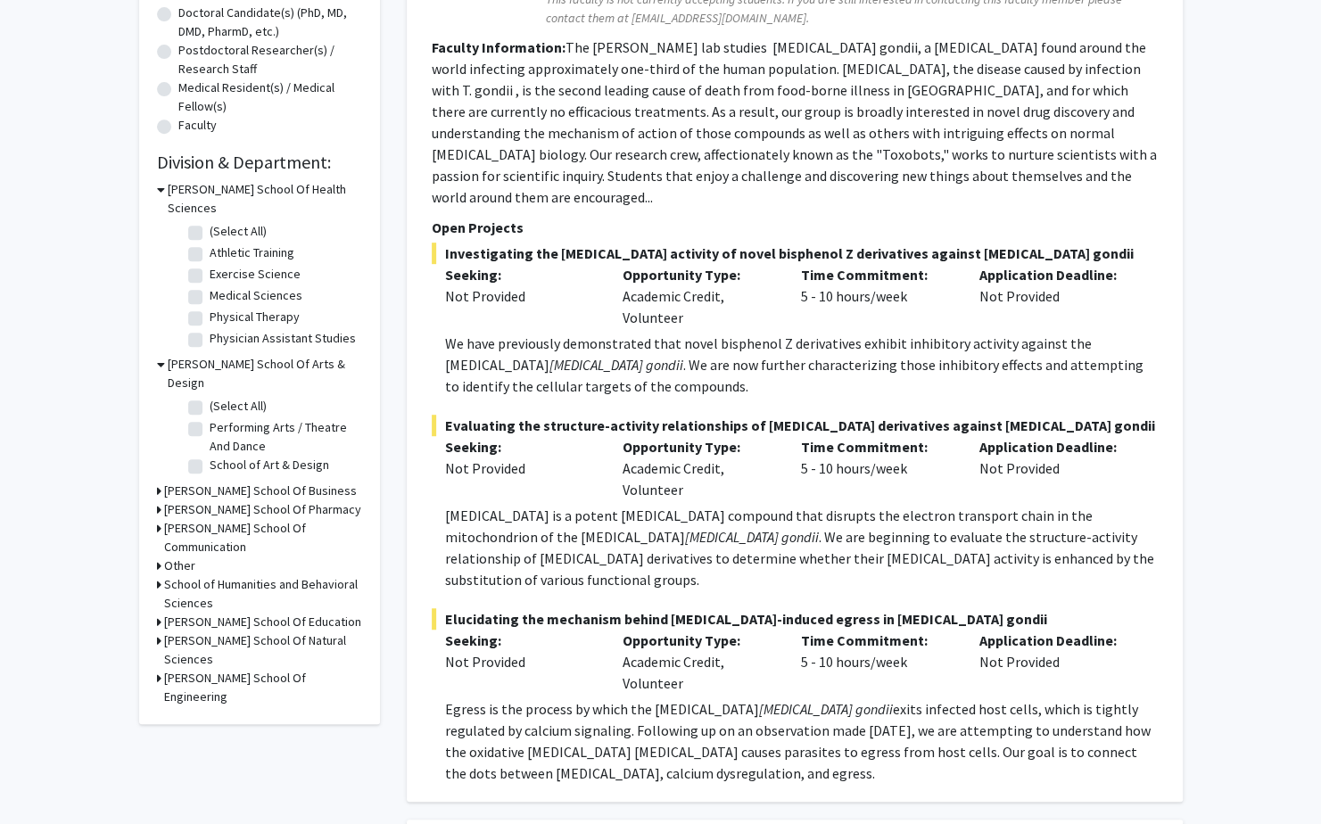
click at [155, 475] on div "Refine By Collaboration Status: Collaboration Status All Faculty/Staff Collabor…" at bounding box center [259, 211] width 241 height 1027
click at [161, 482] on div "[PERSON_NAME] School Of Business" at bounding box center [259, 491] width 205 height 19
click at [158, 482] on icon at bounding box center [159, 491] width 4 height 19
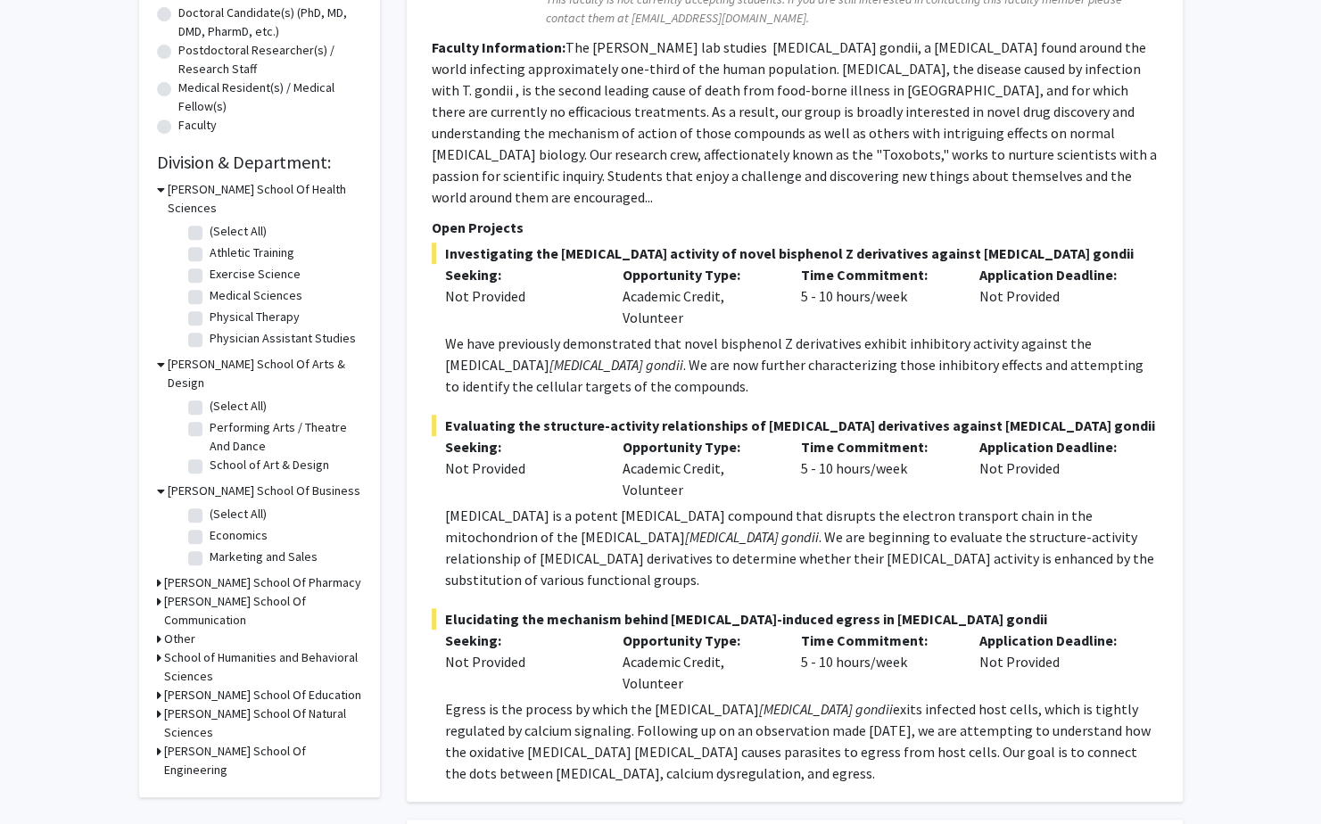
click at [161, 482] on icon at bounding box center [161, 491] width 8 height 19
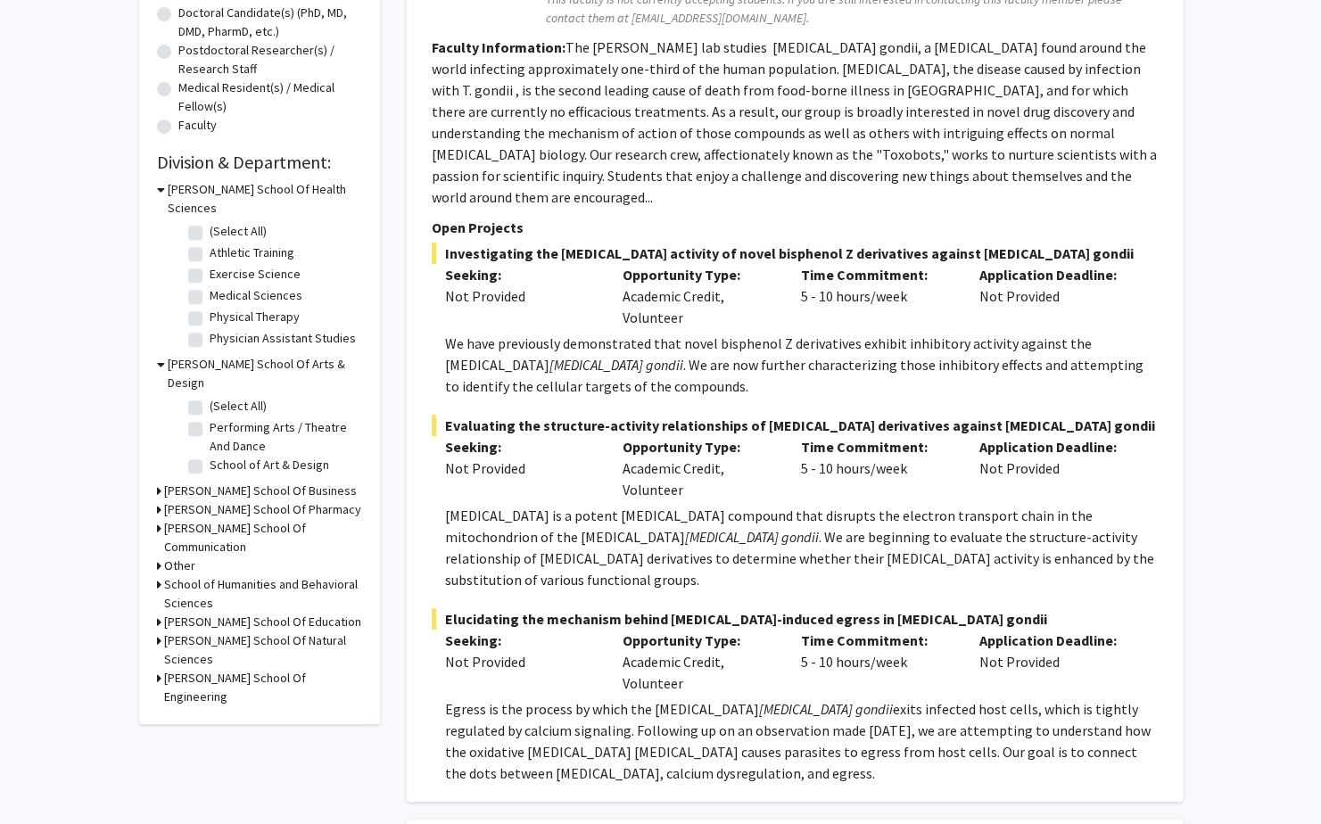
click at [158, 500] on icon at bounding box center [159, 509] width 4 height 19
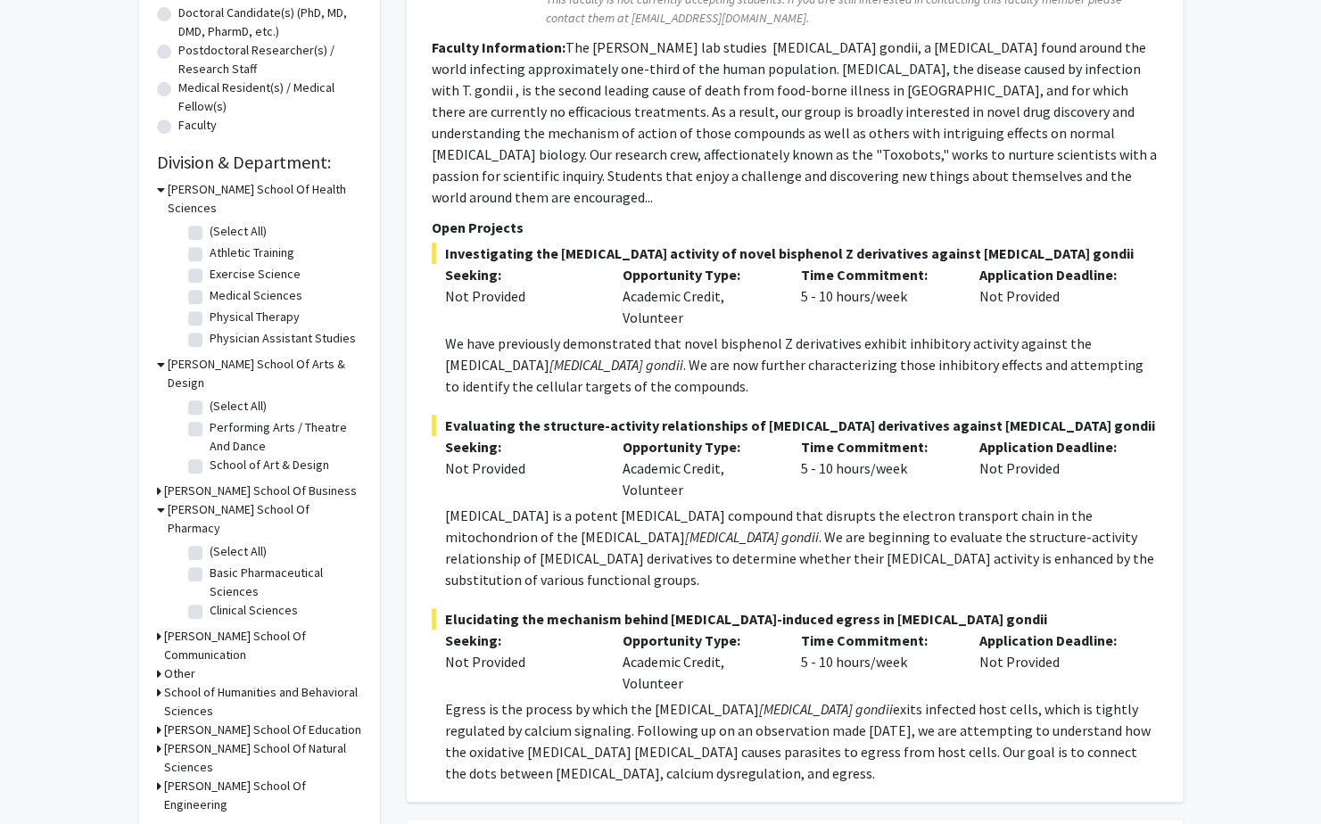
click at [158, 500] on icon at bounding box center [161, 509] width 8 height 19
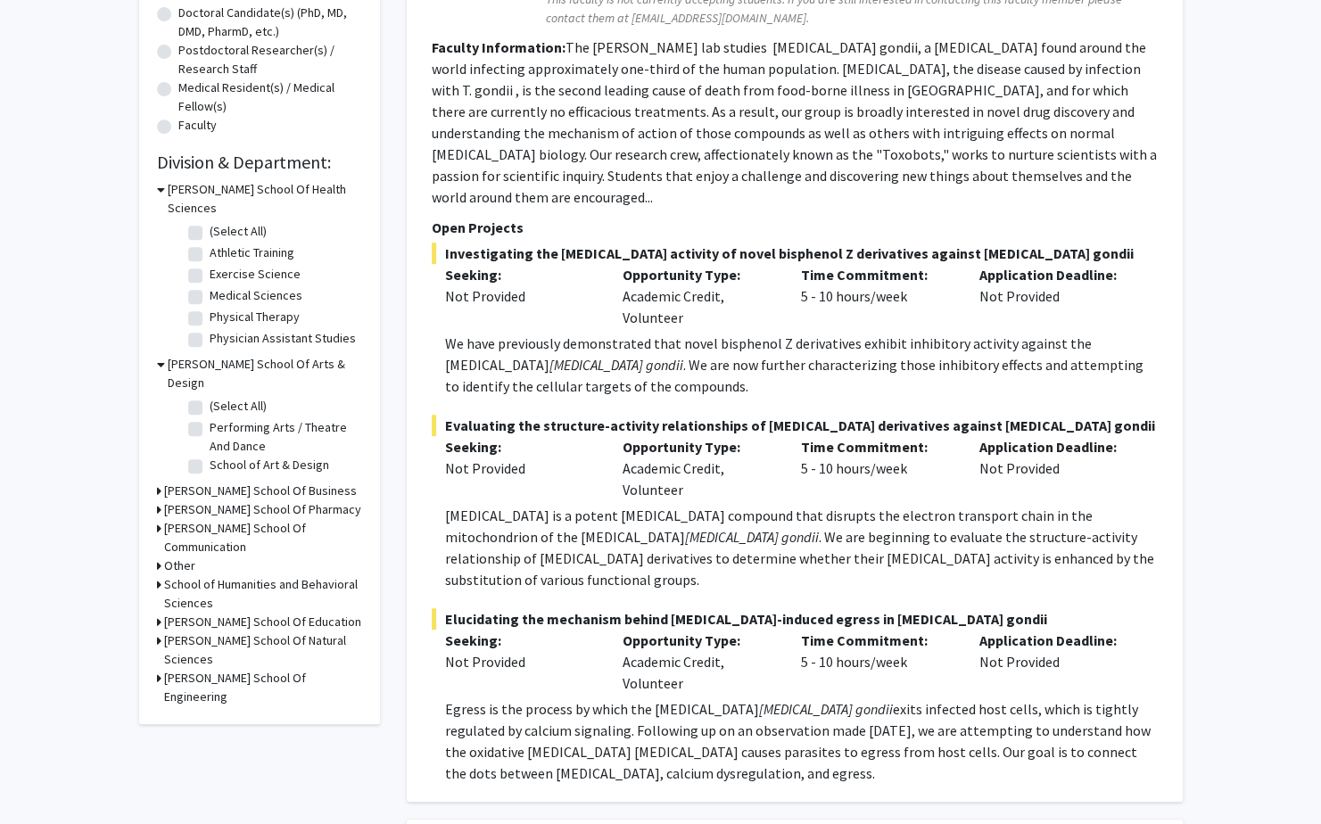
click at [157, 519] on icon at bounding box center [159, 528] width 4 height 19
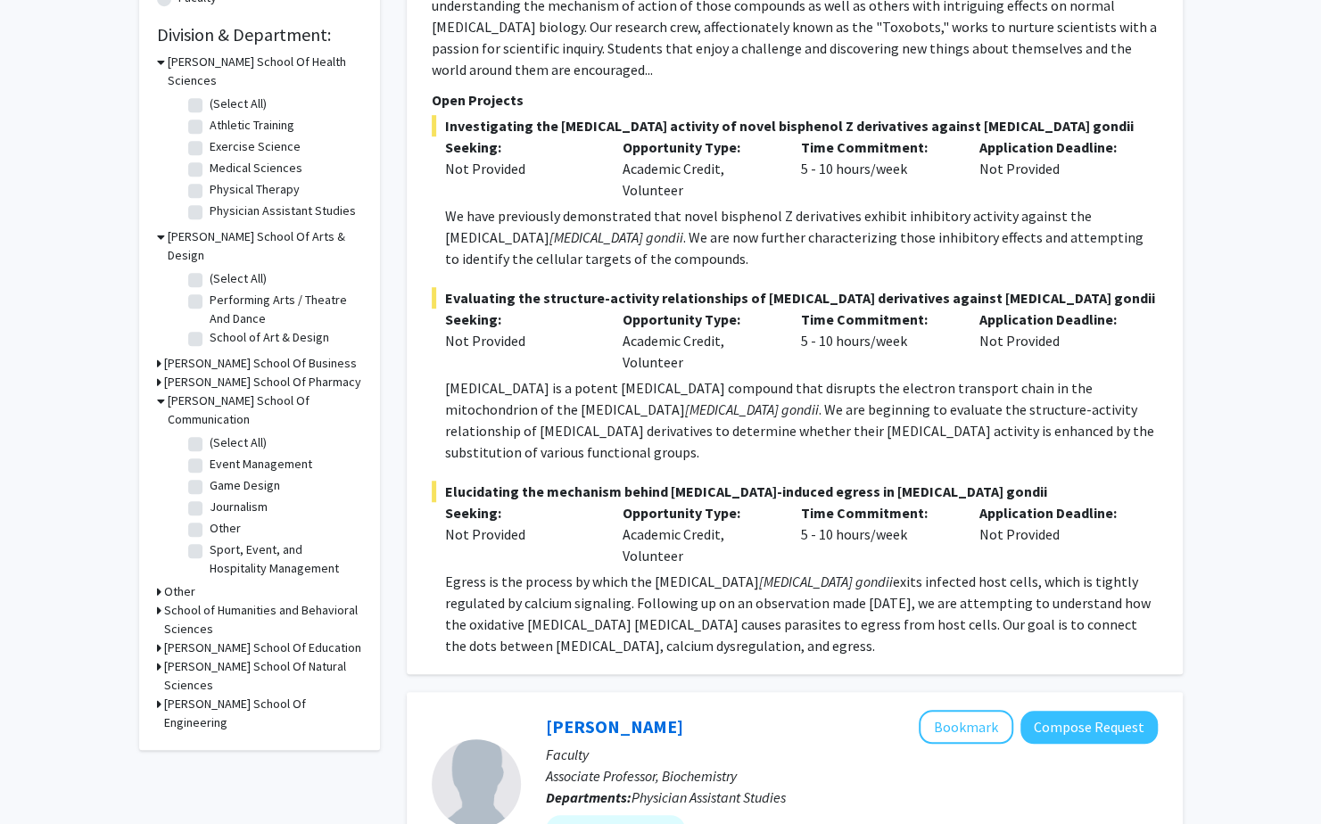
scroll to position [526, 0]
click at [159, 582] on icon at bounding box center [159, 591] width 4 height 19
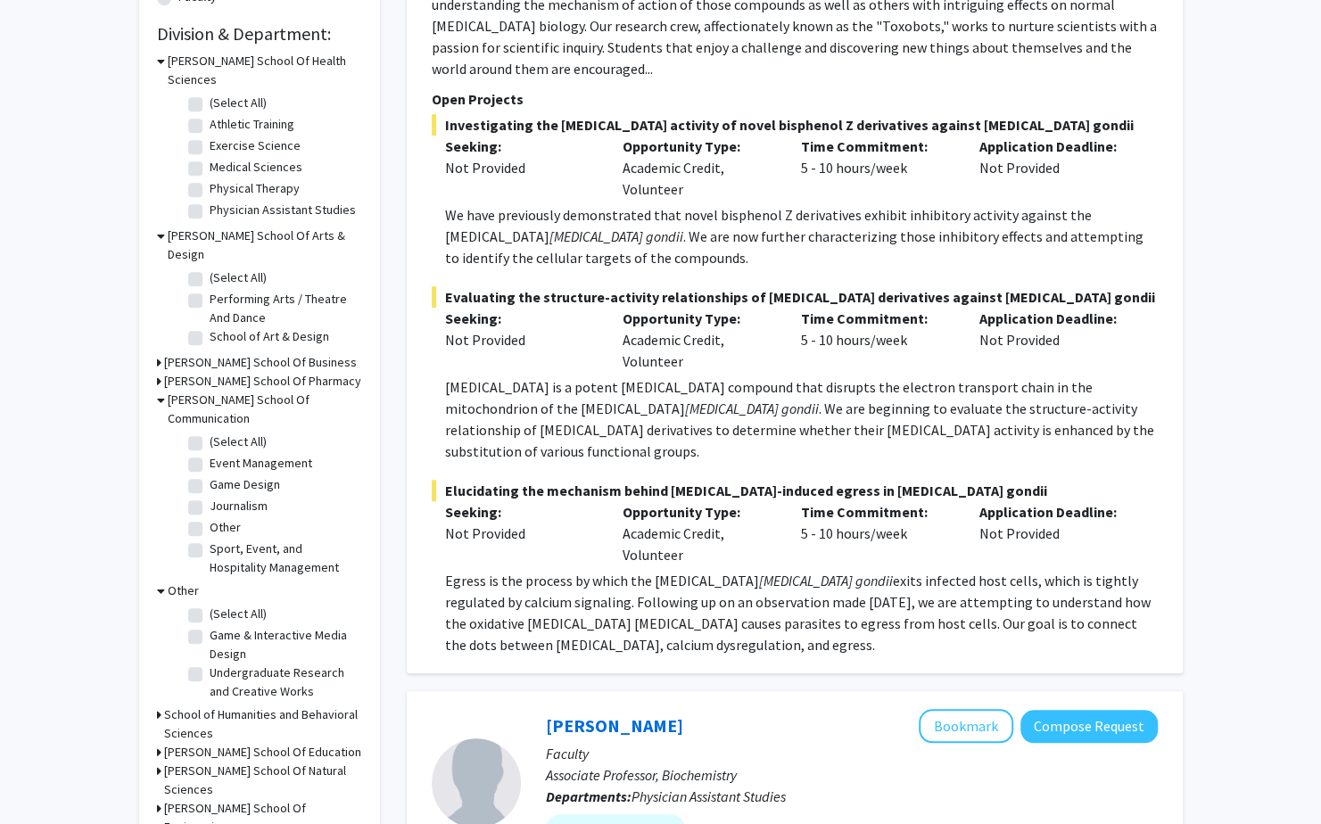
click at [159, 582] on icon at bounding box center [161, 591] width 8 height 19
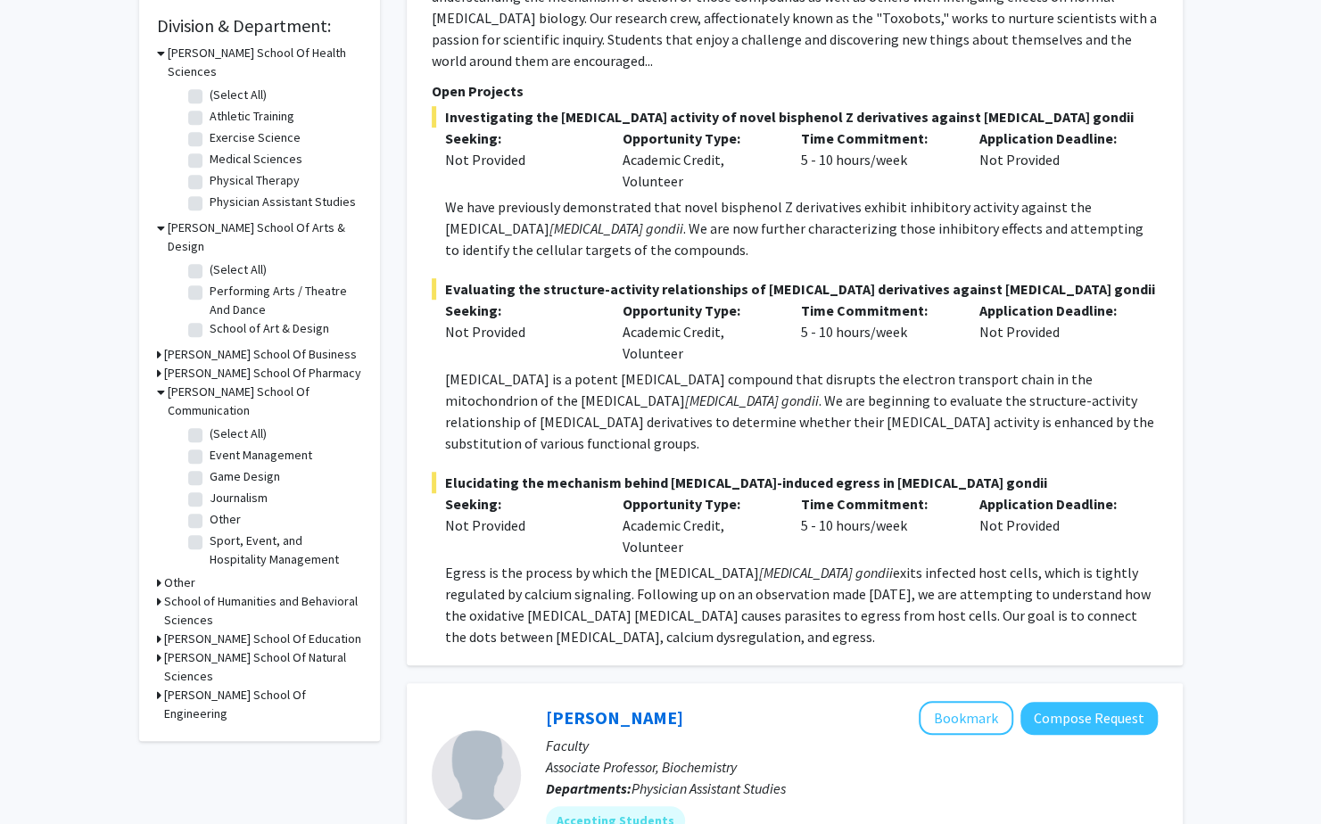
scroll to position [535, 0]
click at [157, 591] on icon at bounding box center [159, 600] width 4 height 19
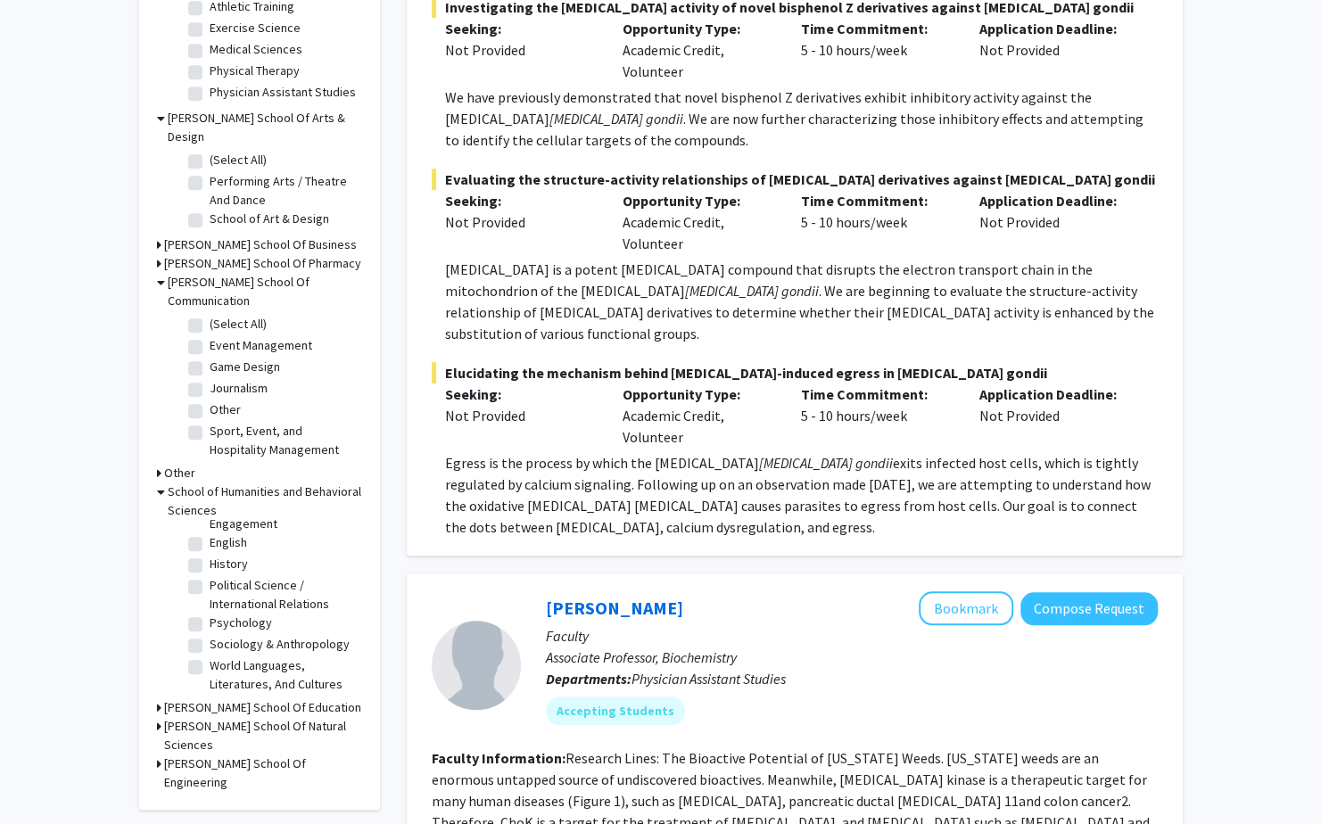
scroll to position [66, 0]
click at [159, 483] on icon at bounding box center [161, 492] width 8 height 19
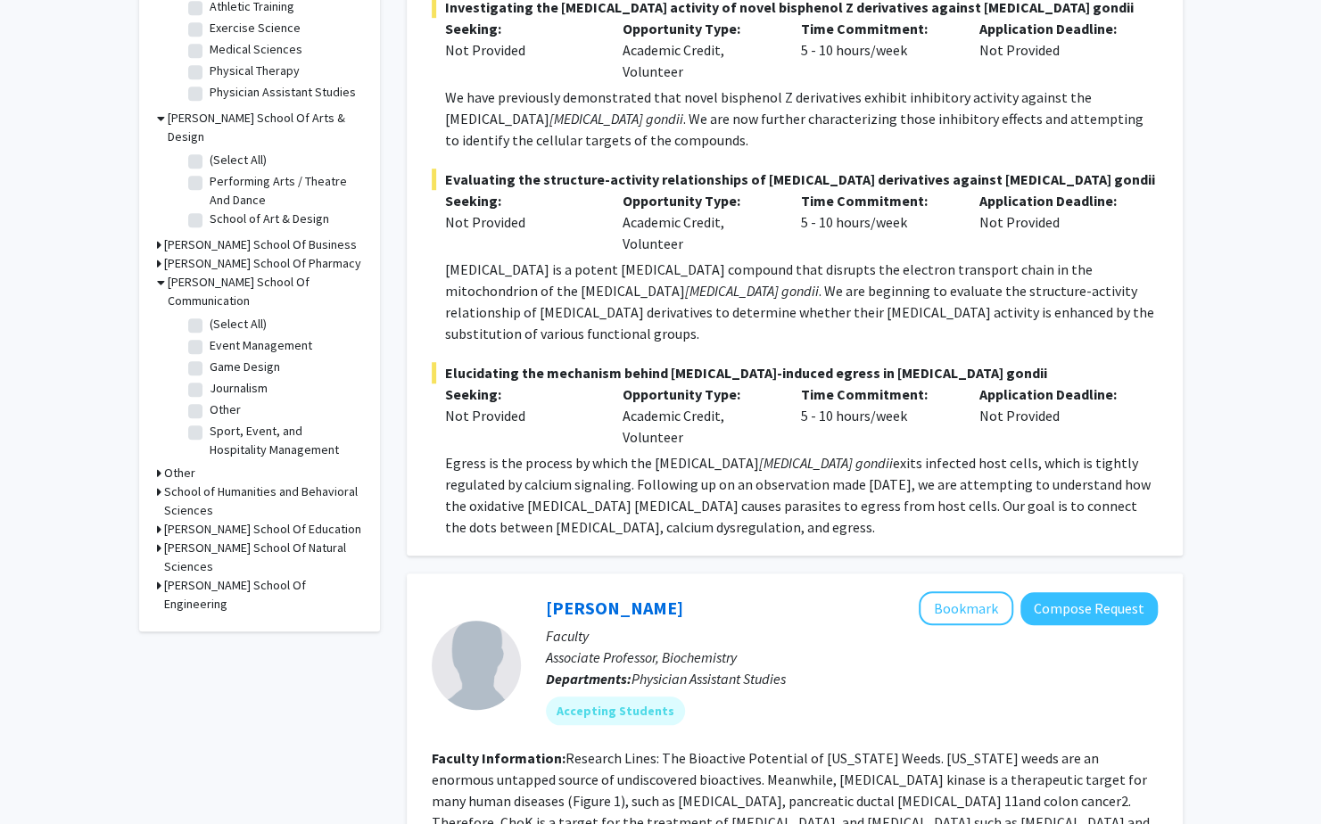
click at [159, 520] on icon at bounding box center [159, 529] width 4 height 19
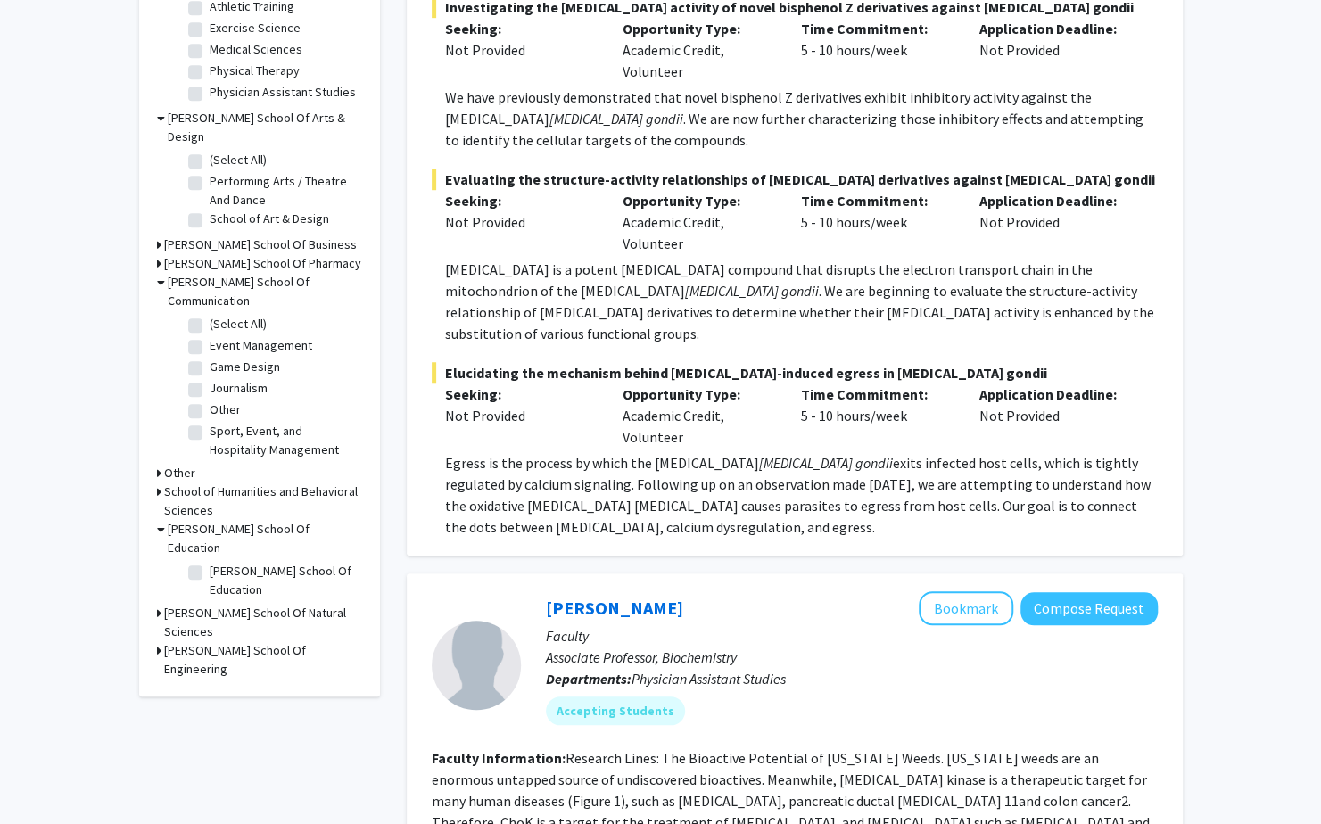
click at [159, 520] on icon at bounding box center [161, 529] width 8 height 19
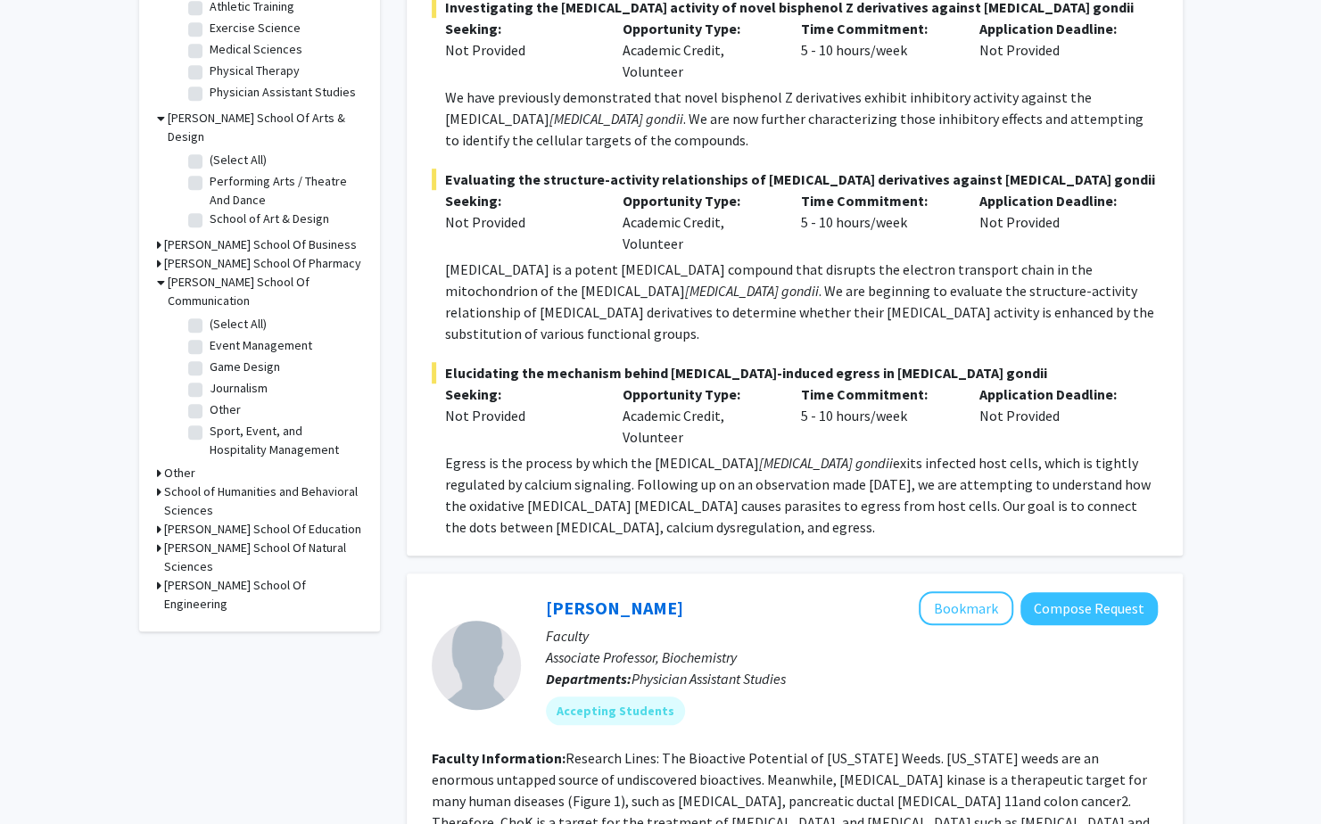
click at [155, 527] on div "Refine By Collaboration Status: Collaboration Status All Faculty/Staff Collabor…" at bounding box center [259, 41] width 241 height 1180
click at [159, 539] on icon at bounding box center [159, 548] width 4 height 19
click at [159, 539] on icon at bounding box center [161, 548] width 8 height 19
click at [161, 576] on div "[PERSON_NAME] School Of Engineering" at bounding box center [259, 594] width 205 height 37
click at [155, 547] on div "Refine By Collaboration Status: Collaboration Status All Faculty/Staff Collabor…" at bounding box center [259, 41] width 241 height 1180
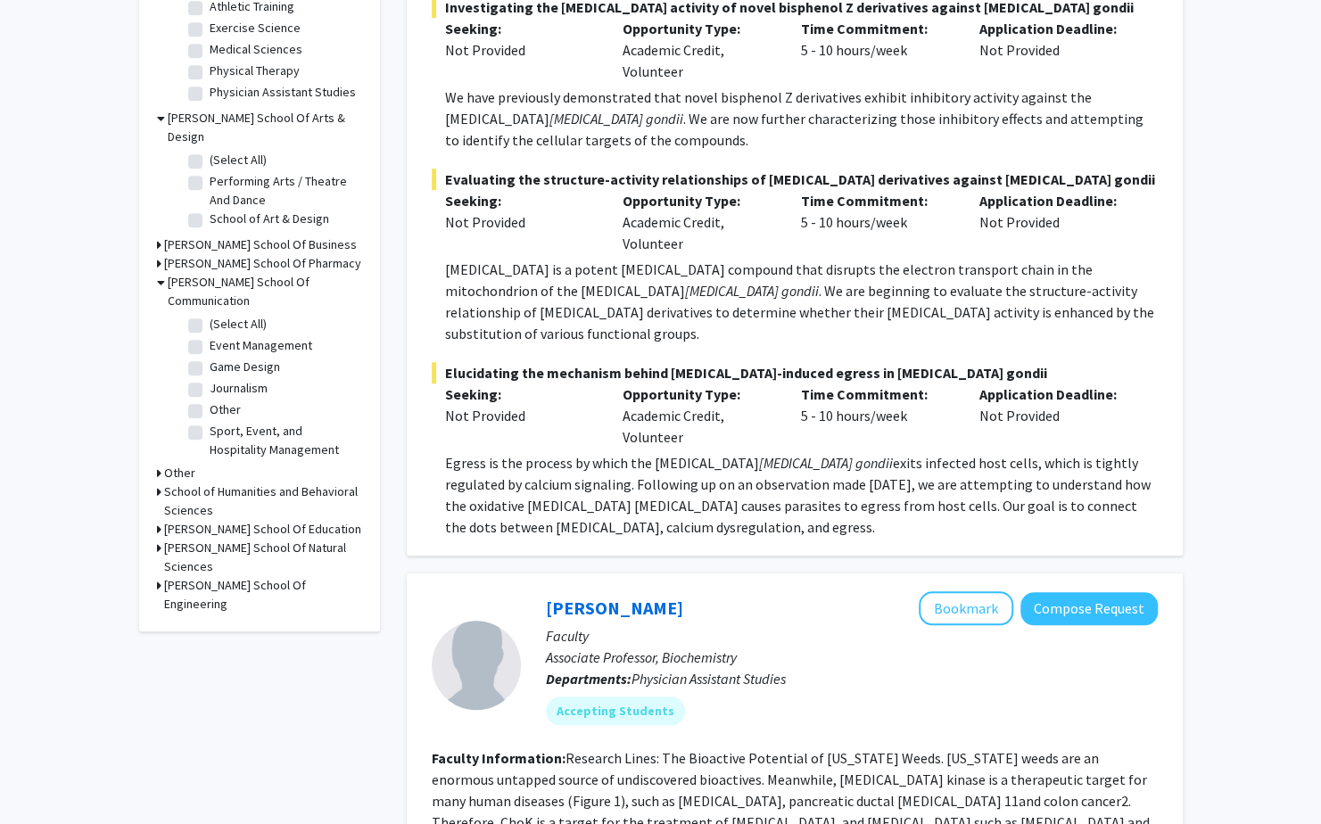
click at [161, 576] on div "[PERSON_NAME] School Of Engineering" at bounding box center [259, 594] width 205 height 37
click at [157, 576] on icon at bounding box center [159, 585] width 4 height 19
click at [157, 576] on icon at bounding box center [161, 585] width 8 height 19
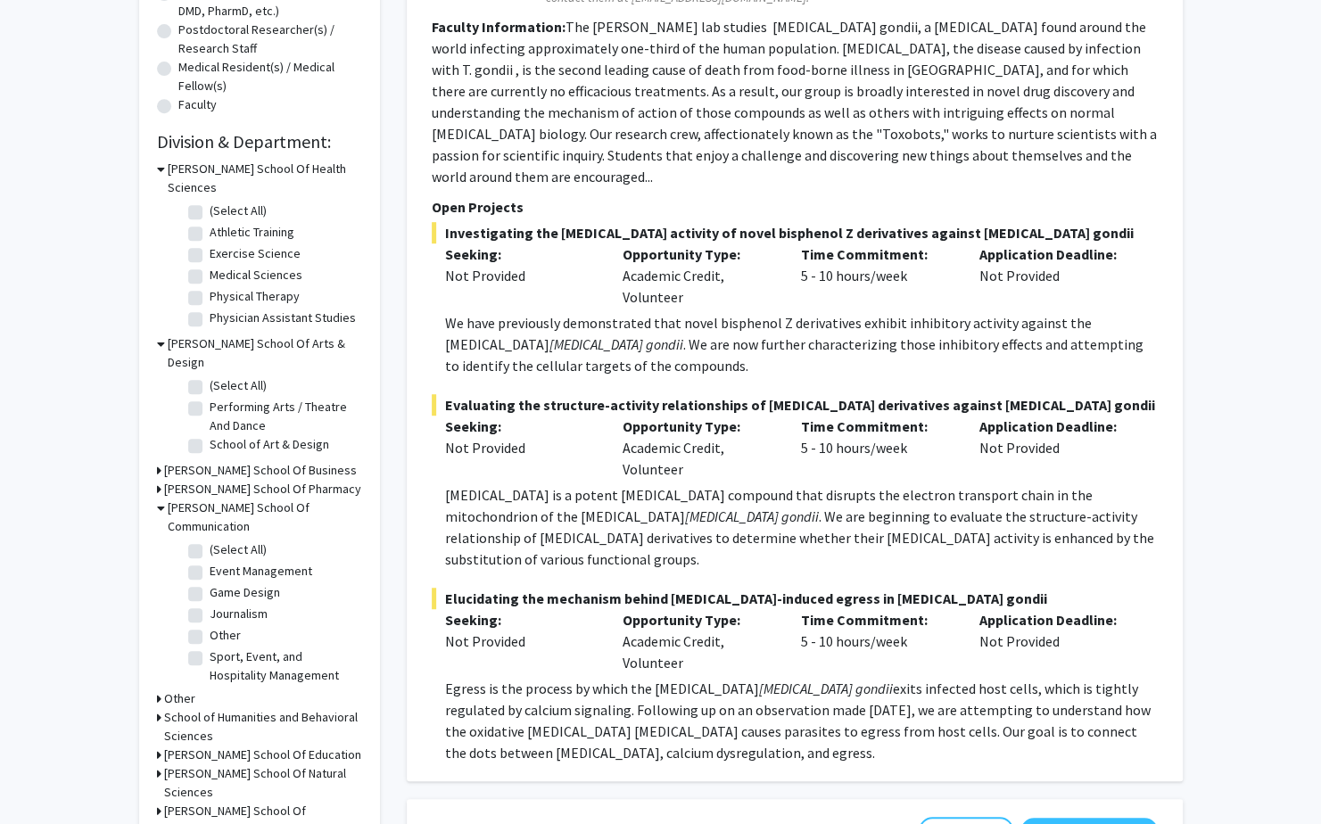
scroll to position [426, 0]
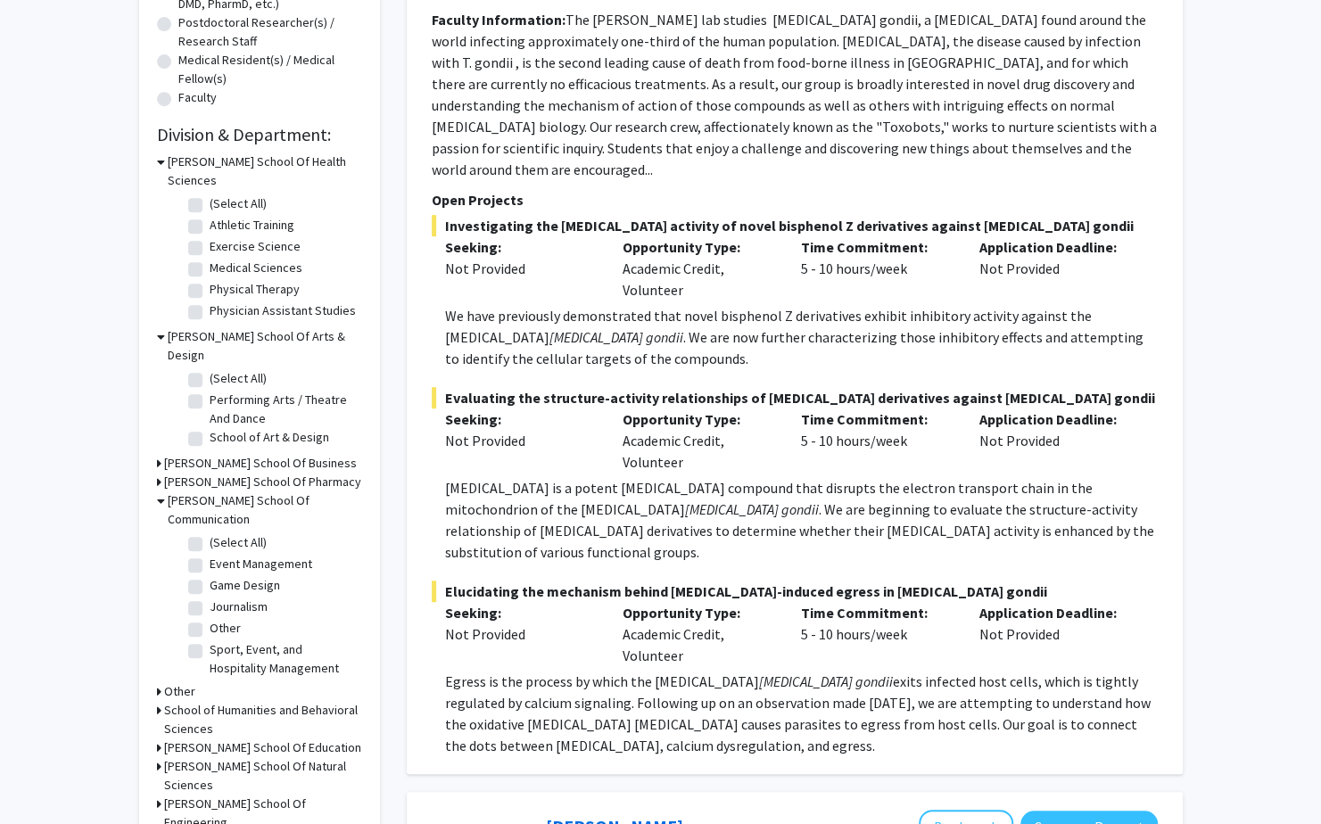
click at [210, 598] on label "Journalism" at bounding box center [239, 607] width 58 height 19
click at [210, 598] on input "Journalism" at bounding box center [216, 604] width 12 height 12
checkbox input "true"
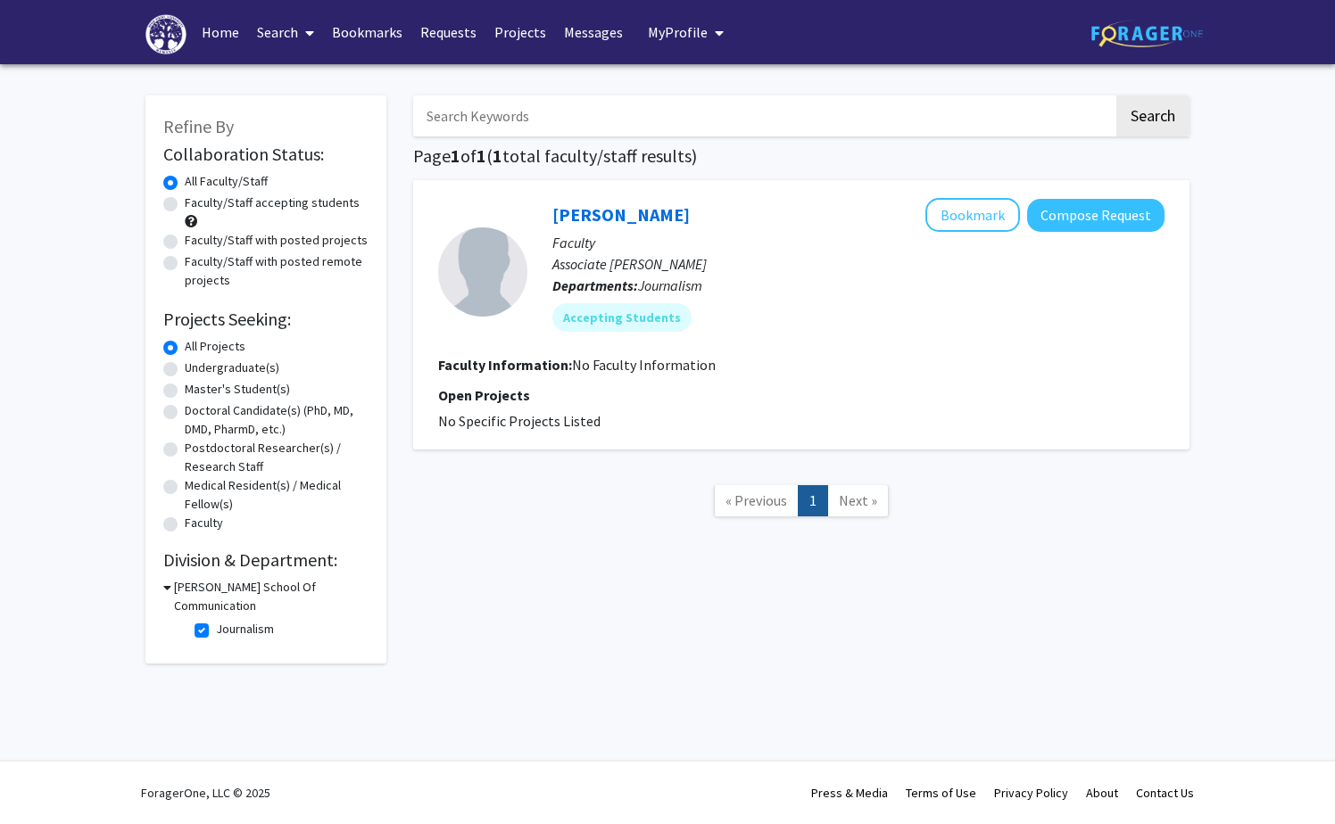
click at [216, 625] on label "Journalism" at bounding box center [245, 629] width 58 height 19
click at [216, 625] on input "Journalism" at bounding box center [222, 626] width 12 height 12
checkbox input "false"
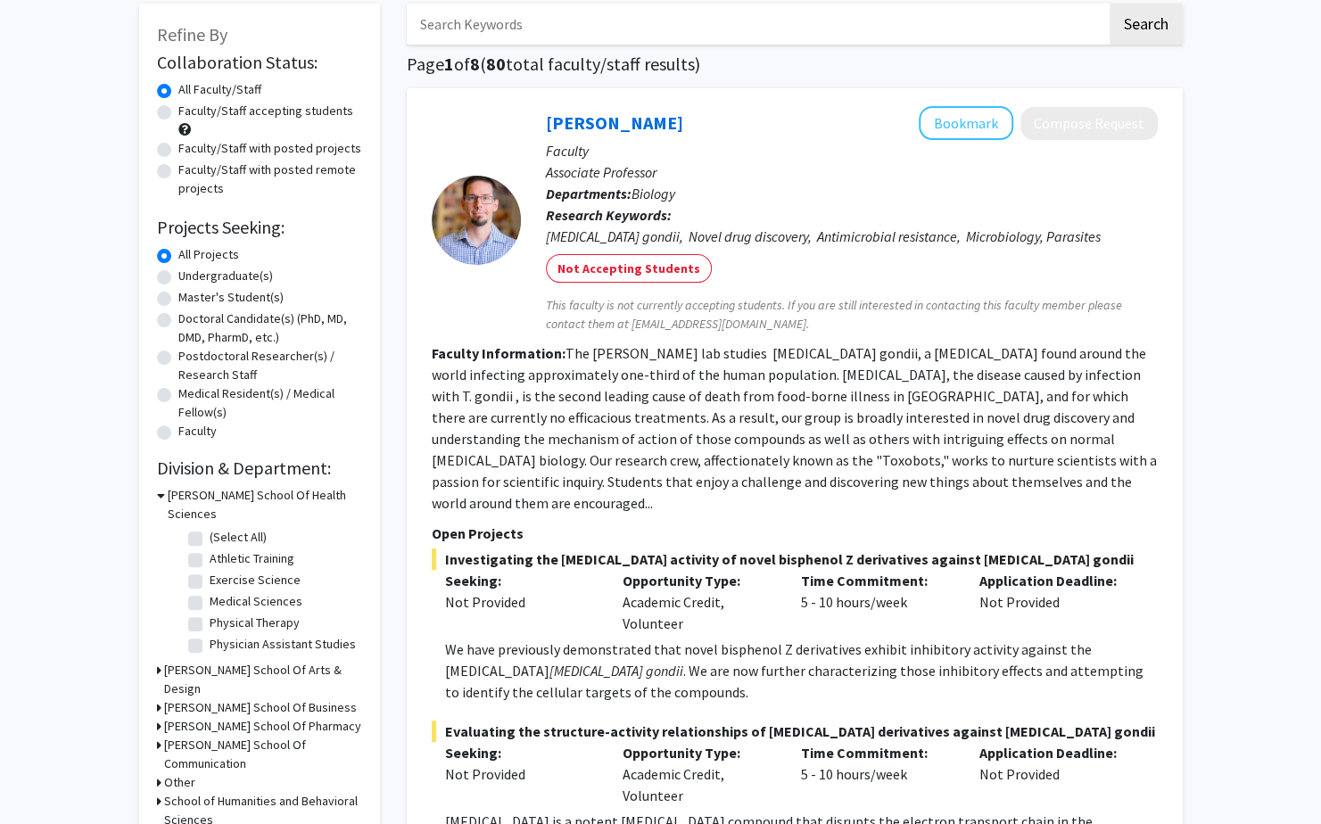
scroll to position [96, 0]
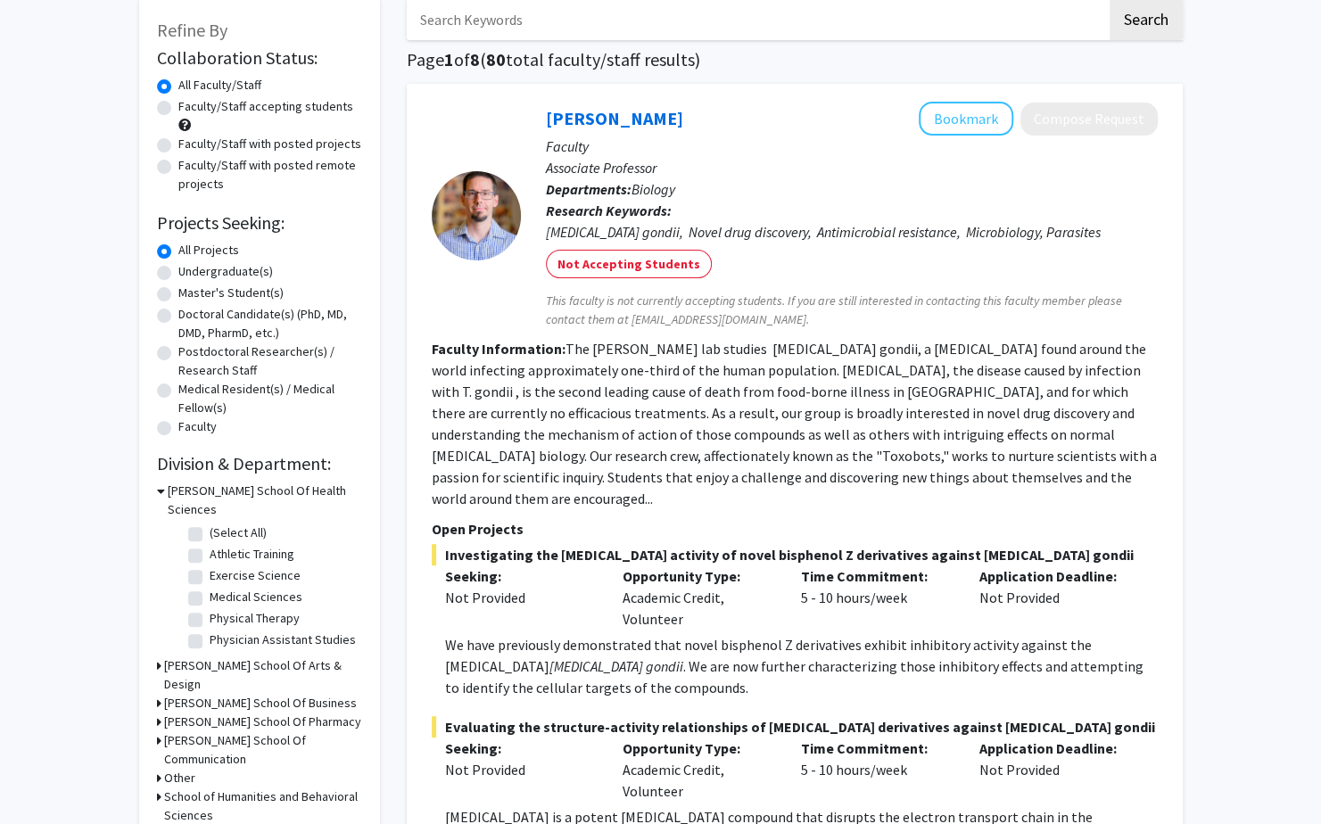
click at [210, 566] on label "Exercise Science" at bounding box center [255, 575] width 91 height 19
click at [210, 566] on input "Exercise Science" at bounding box center [216, 572] width 12 height 12
checkbox input "true"
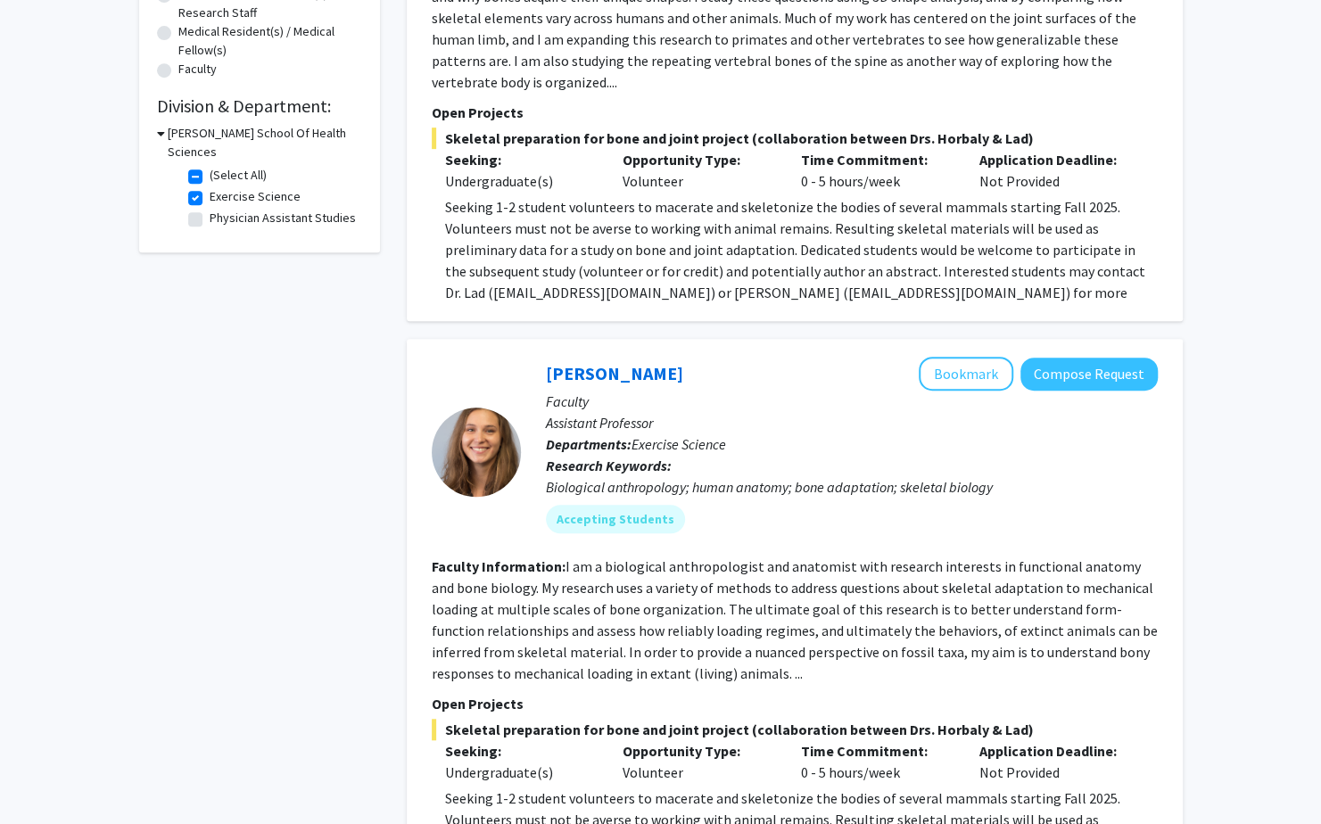
scroll to position [549, 0]
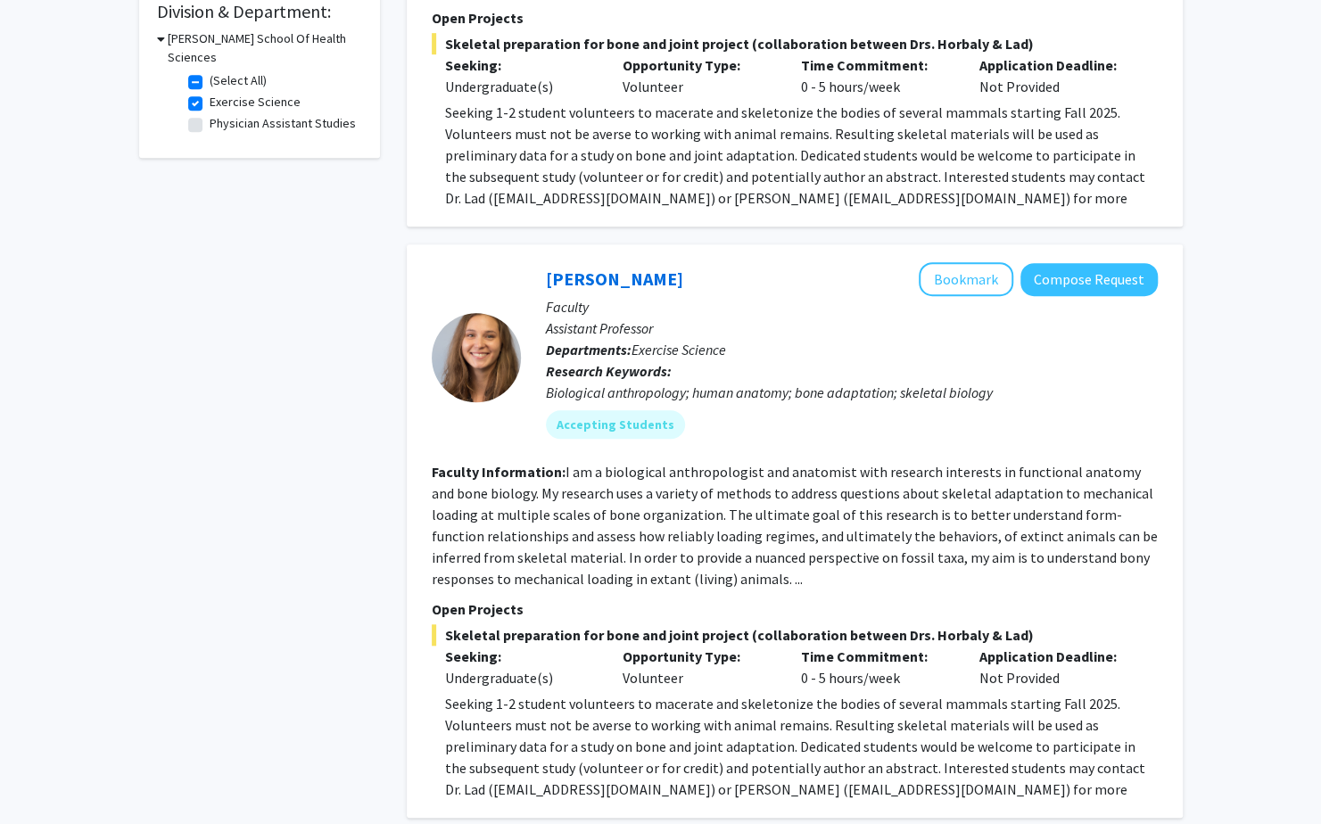
click at [719, 526] on fg-read-more "I am a biological anthropologist and anatomist with research interests in funct…" at bounding box center [795, 525] width 726 height 125
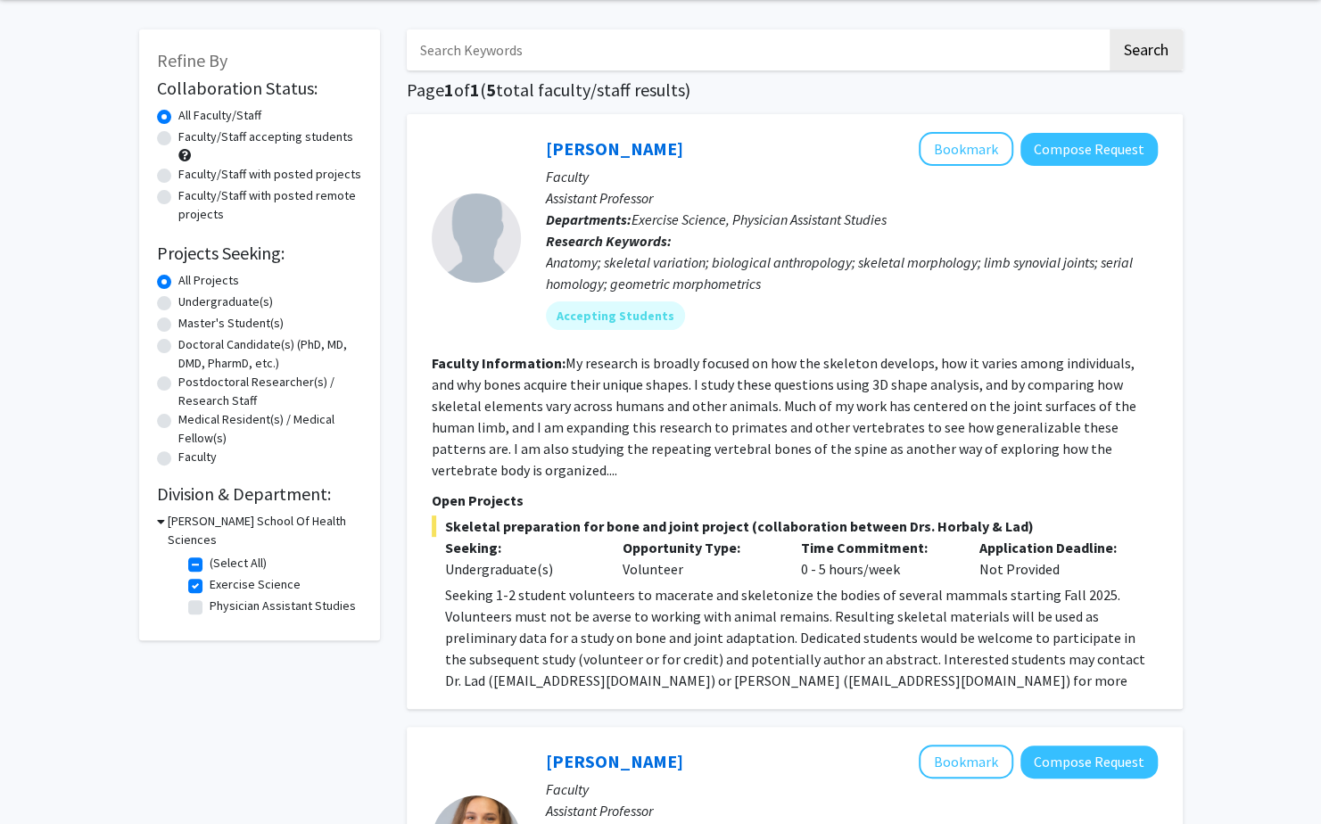
scroll to position [0, 0]
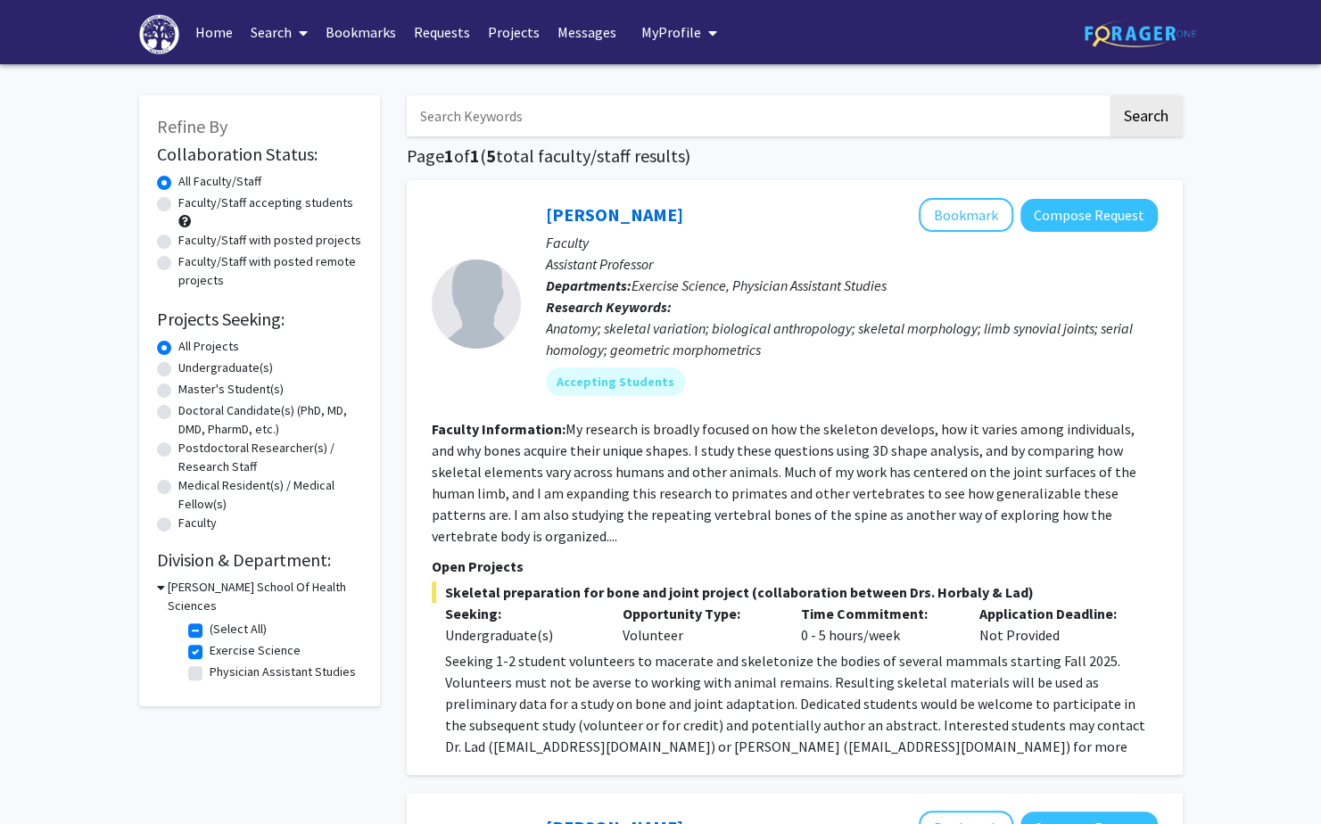
click at [198, 641] on fg-checkbox "Exercise Science Exercise Science" at bounding box center [272, 651] width 169 height 21
click at [210, 641] on label "Exercise Science" at bounding box center [255, 650] width 91 height 19
click at [210, 641] on input "Exercise Science" at bounding box center [216, 647] width 12 height 12
checkbox input "false"
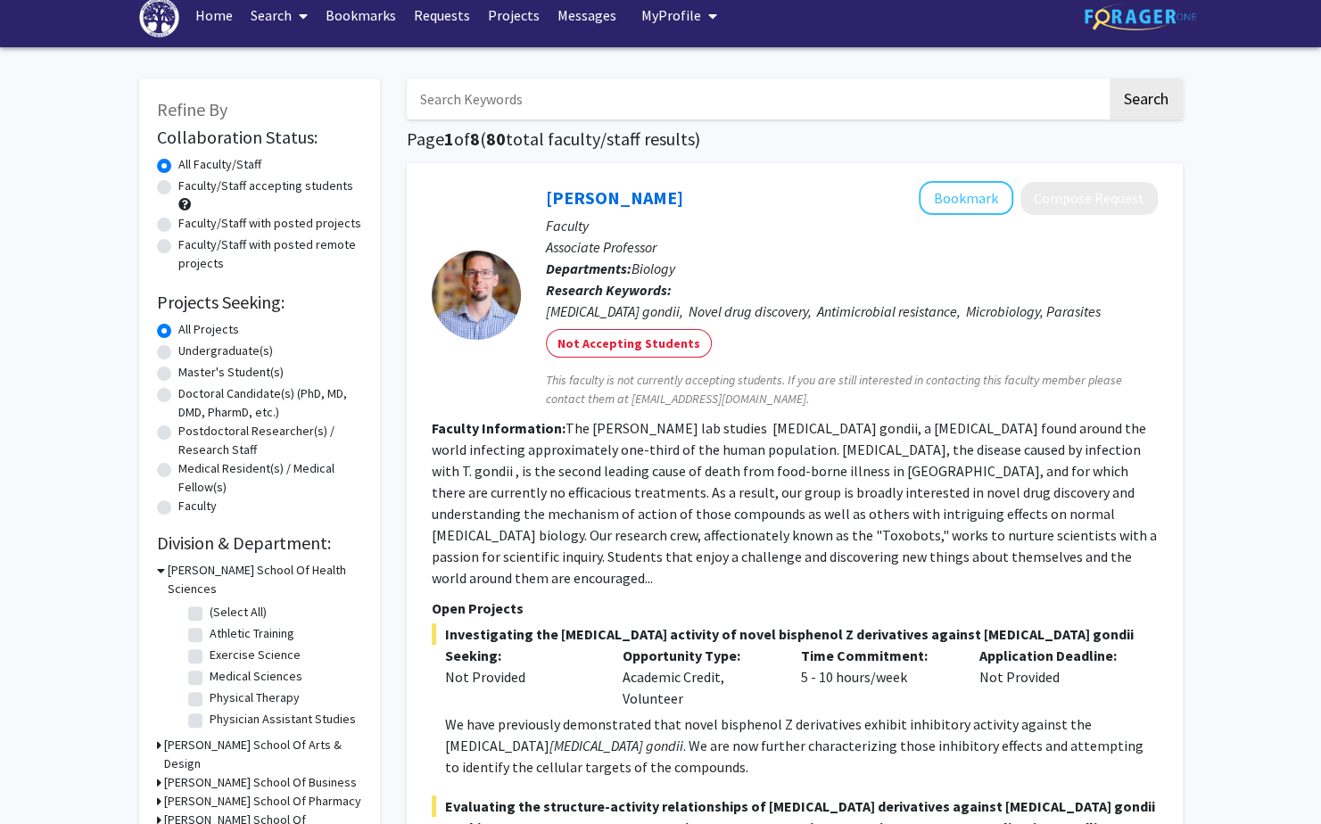
scroll to position [181, 0]
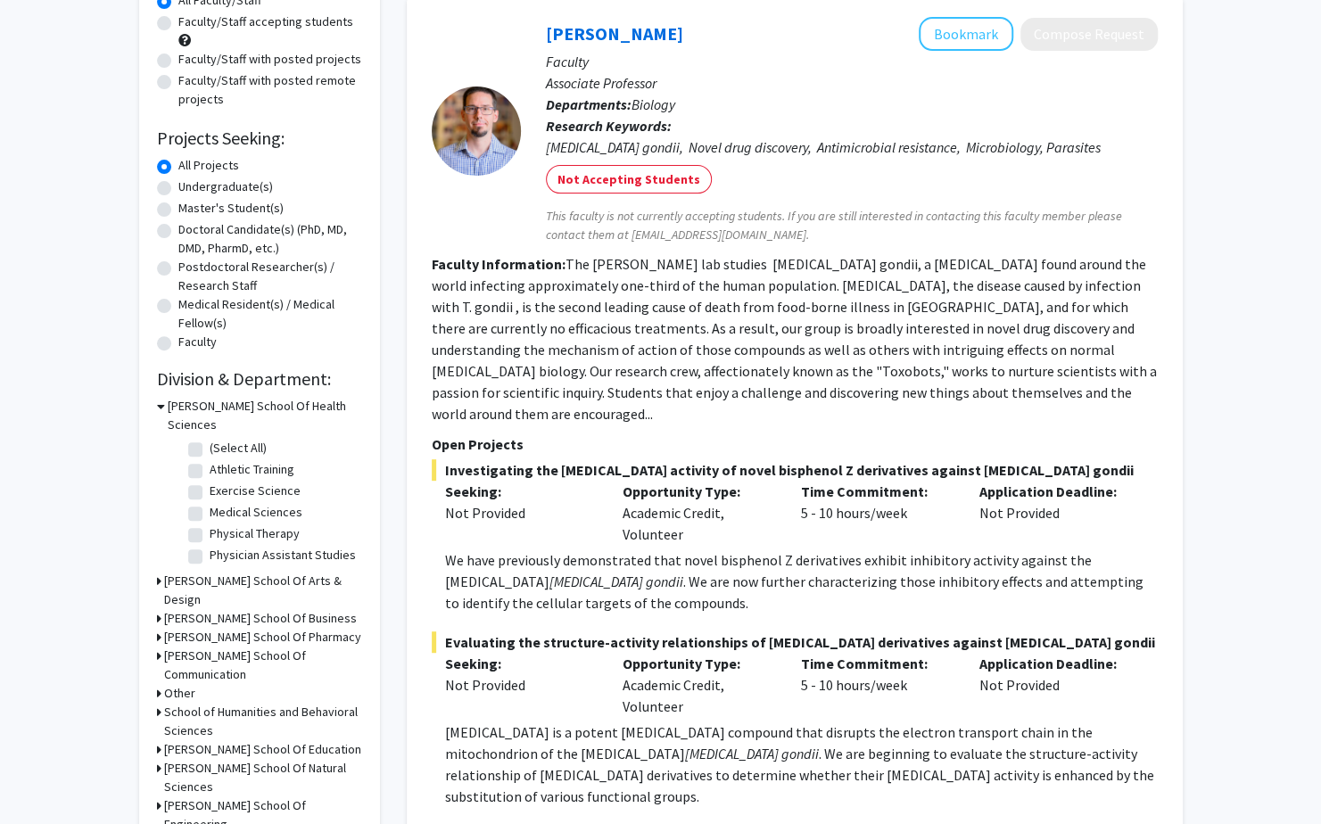
click at [160, 647] on icon at bounding box center [159, 656] width 4 height 19
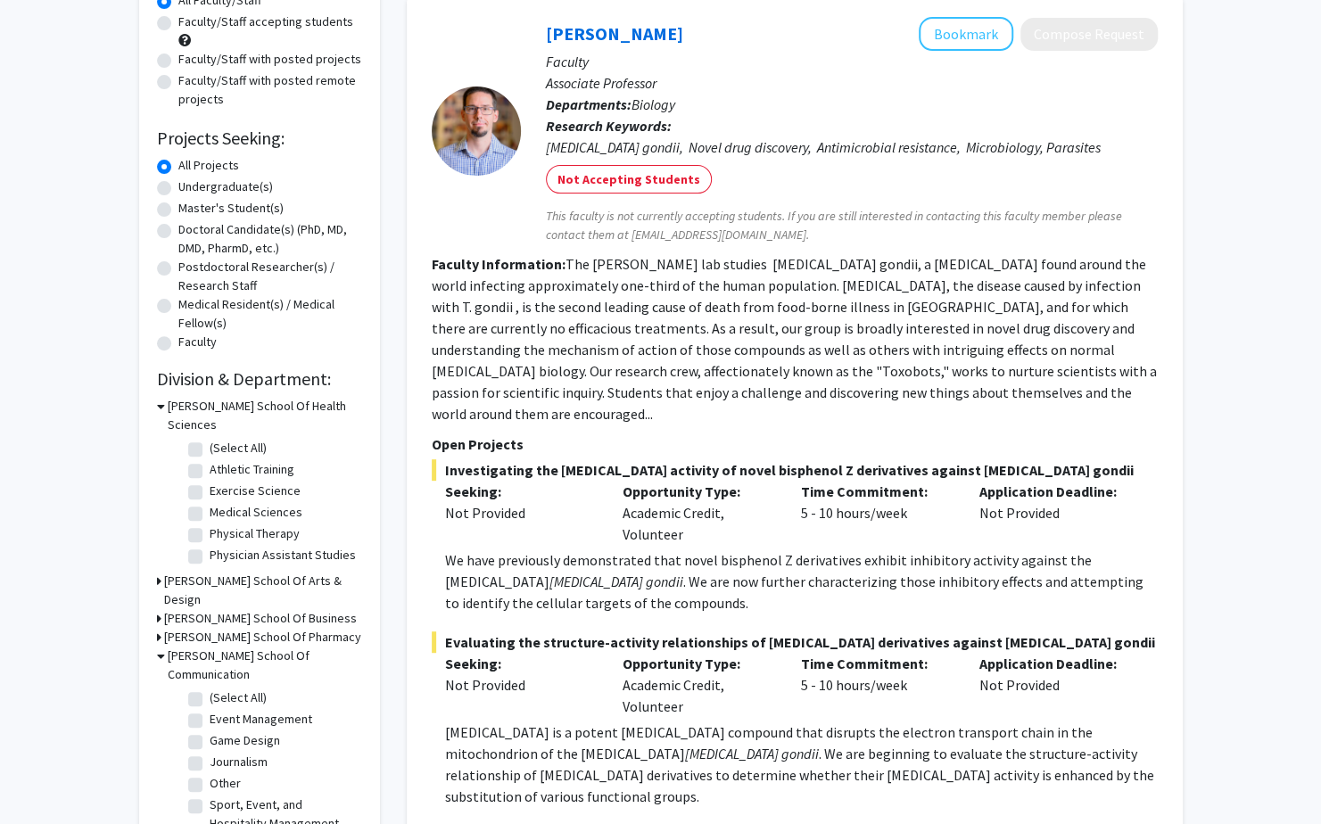
click at [160, 647] on icon at bounding box center [161, 656] width 8 height 19
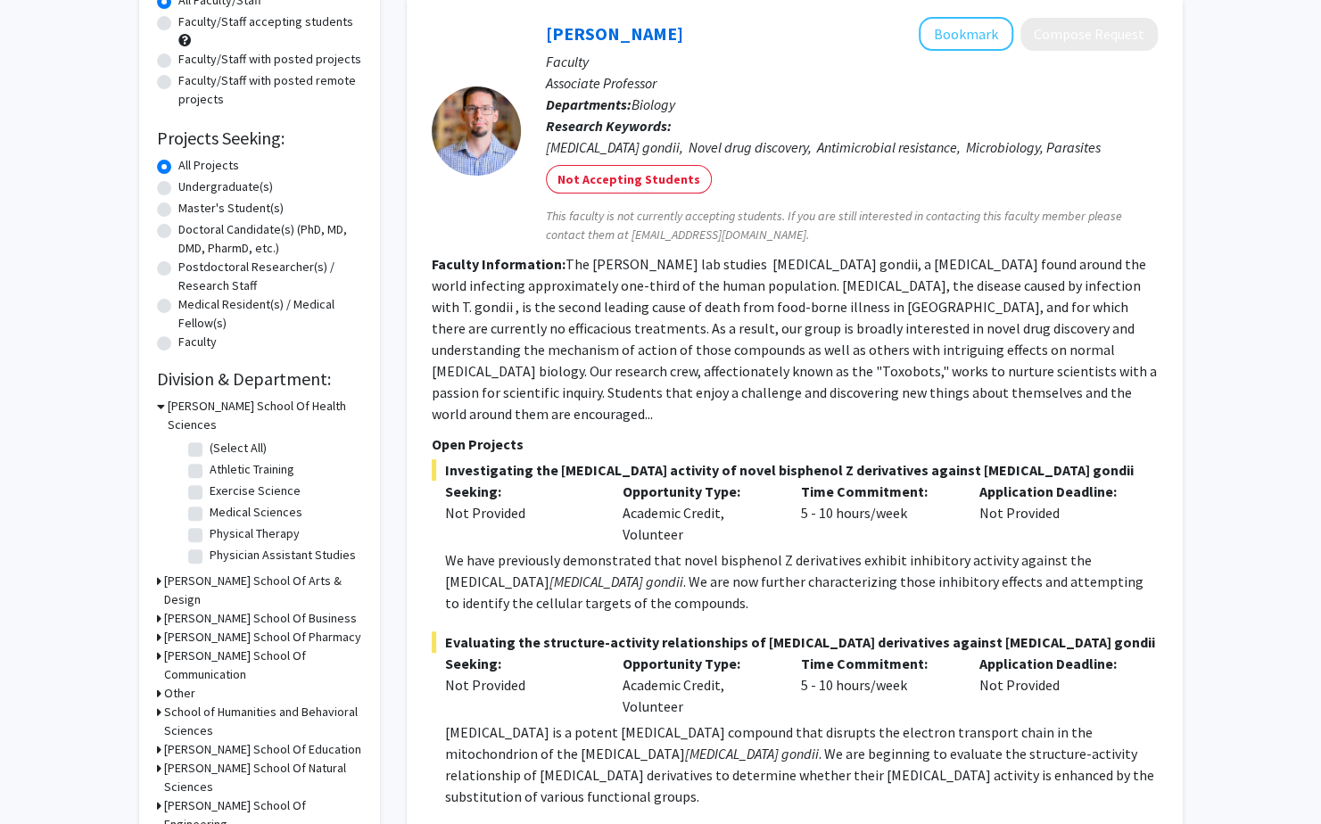
scroll to position [204, 0]
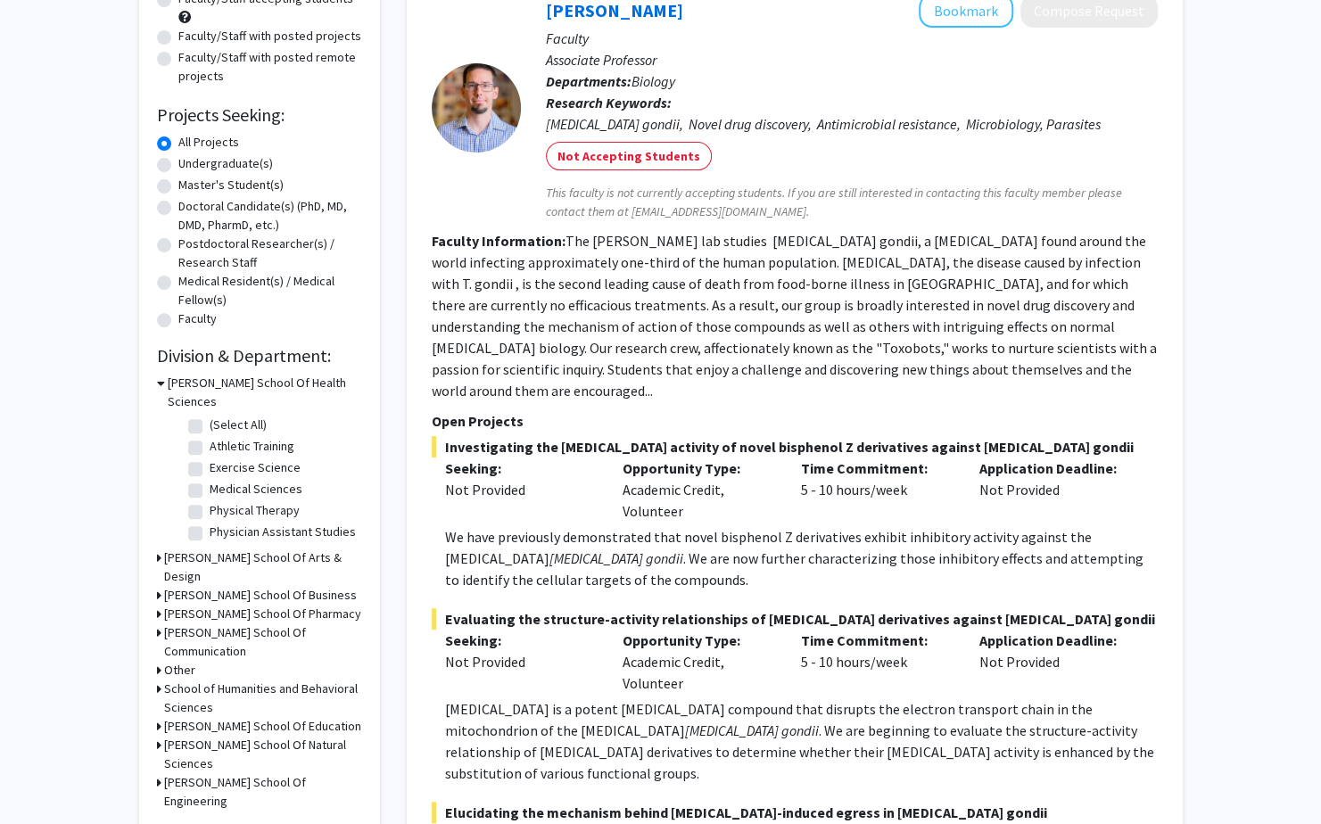
click at [159, 661] on icon at bounding box center [159, 670] width 4 height 19
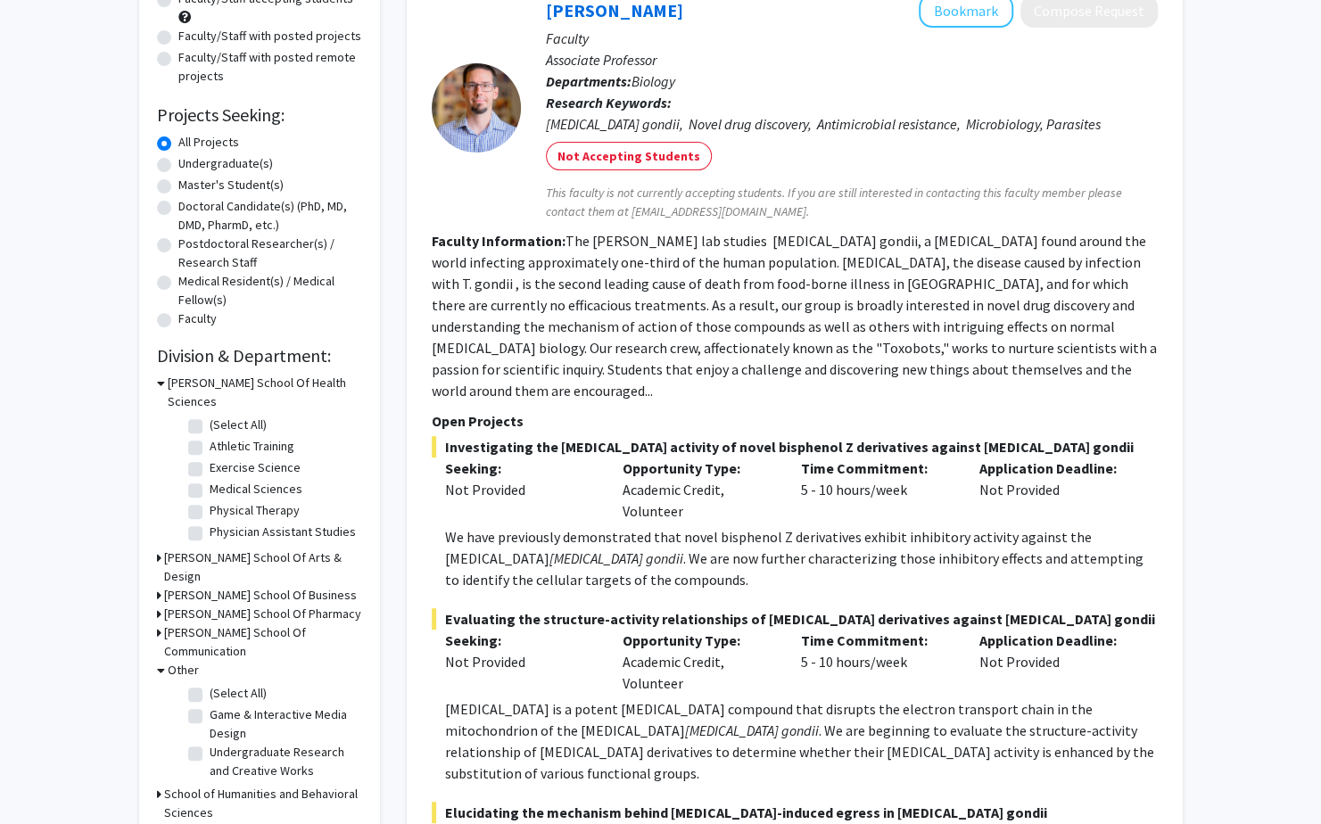
click at [210, 743] on label "Undergraduate Research and Creative Works" at bounding box center [284, 761] width 148 height 37
click at [210, 743] on input "Undergraduate Research and Creative Works" at bounding box center [216, 749] width 12 height 12
checkbox input "true"
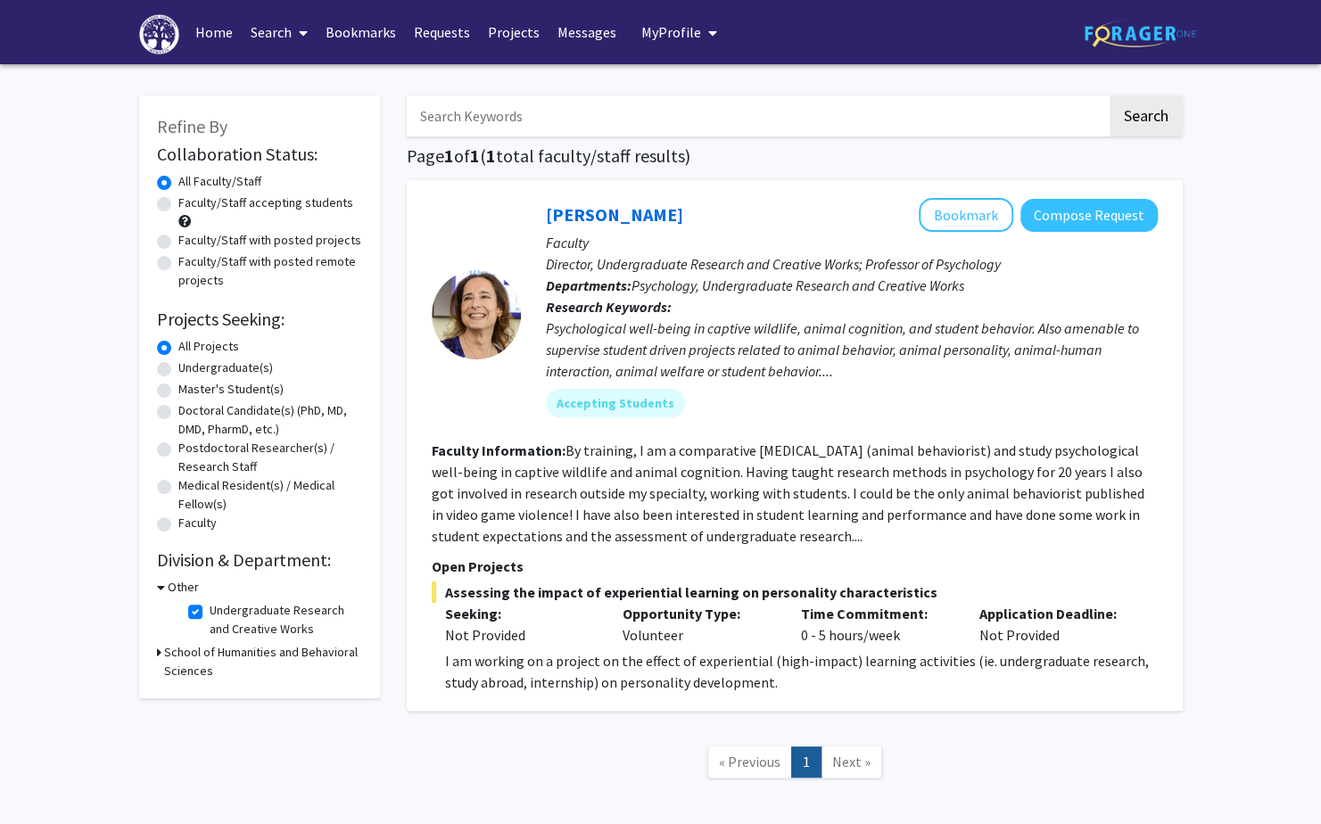
scroll to position [13, 0]
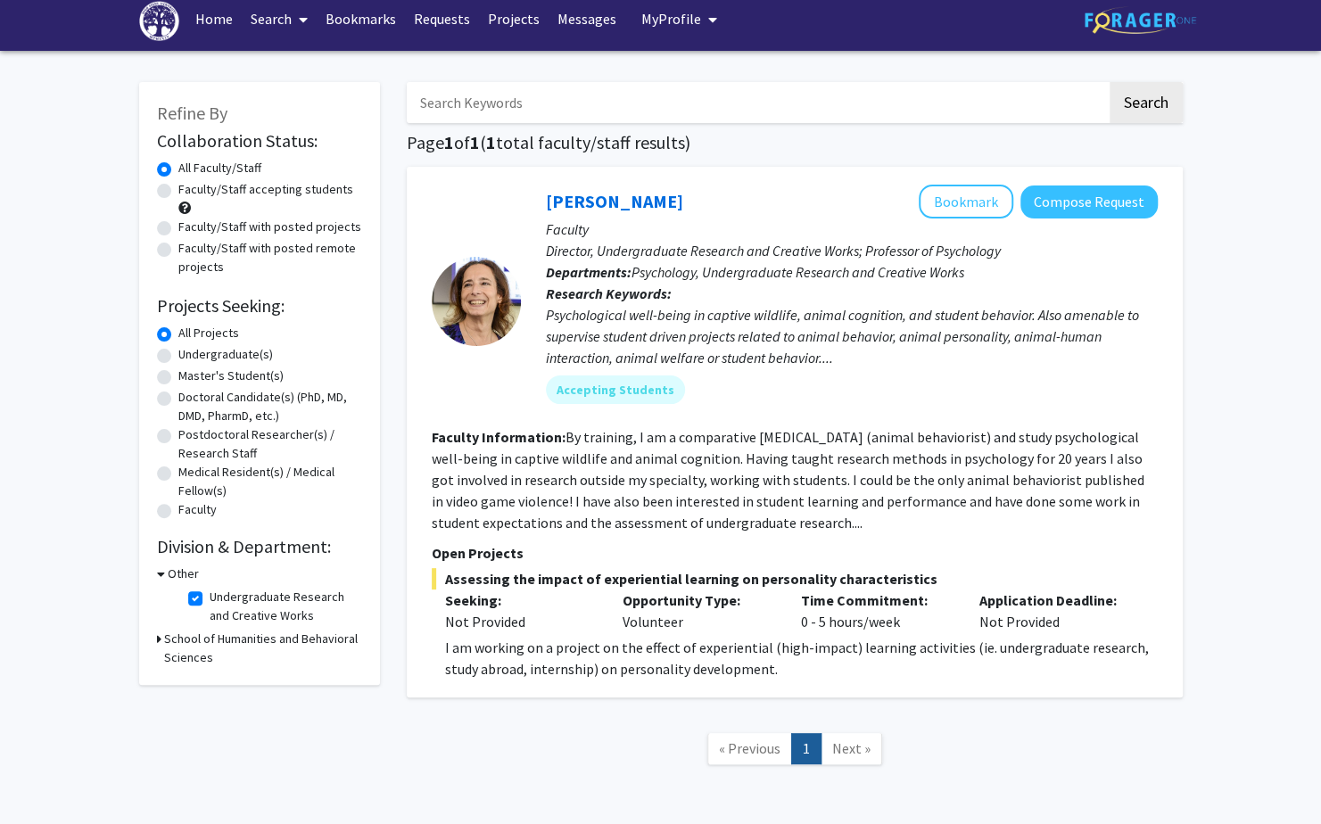
click at [210, 595] on label "Undergraduate Research and Creative Works" at bounding box center [284, 606] width 148 height 37
click at [210, 595] on input "Undergraduate Research and Creative Works" at bounding box center [216, 594] width 12 height 12
checkbox input "false"
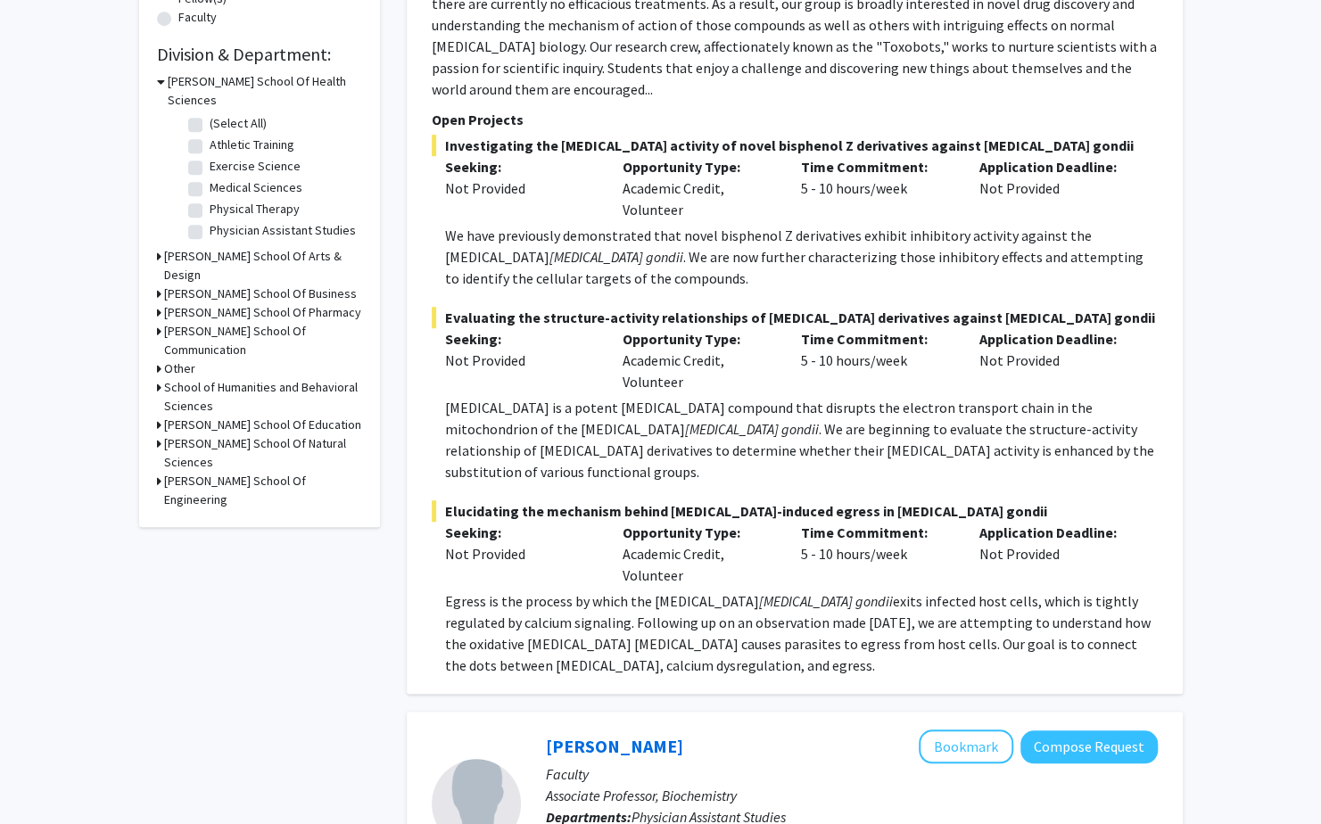
scroll to position [757, 0]
